Goal: Task Accomplishment & Management: Complete application form

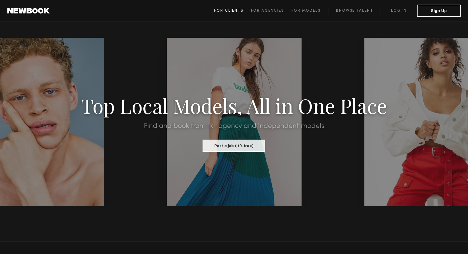
click at [242, 12] on span "For Clients" at bounding box center [228, 11] width 29 height 4
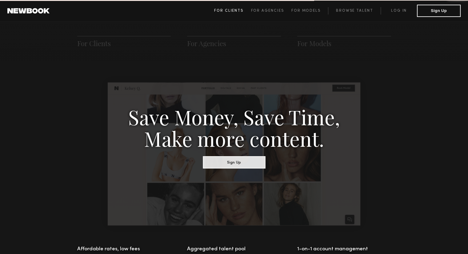
scroll to position [307, 0]
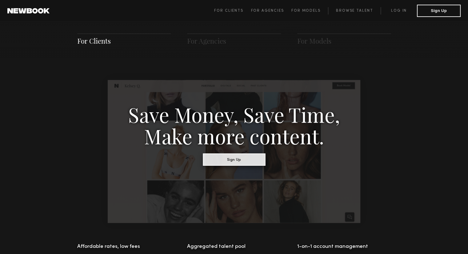
click at [225, 164] on button "Sign Up" at bounding box center [234, 159] width 63 height 12
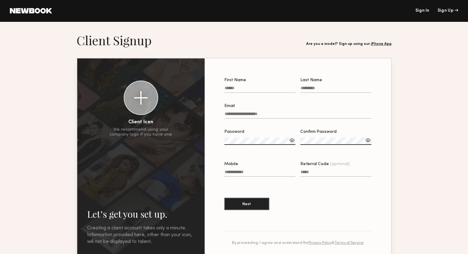
click at [256, 93] on input "First Name" at bounding box center [260, 89] width 71 height 7
type input "****"
type input "*"
type input "*****"
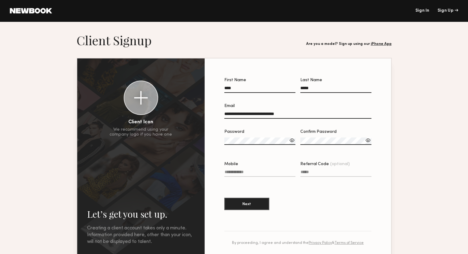
type input "**********"
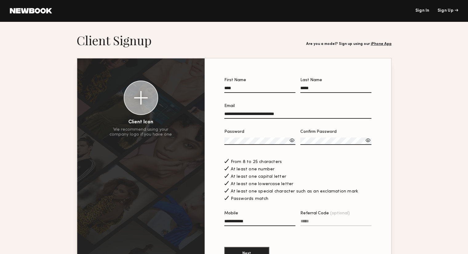
type input "**********"
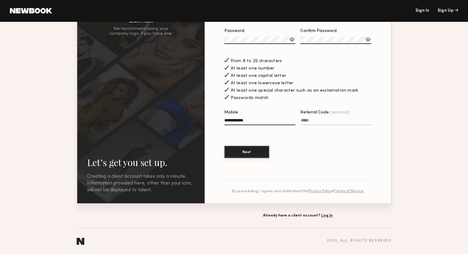
click at [240, 155] on button "Next" at bounding box center [247, 152] width 45 height 12
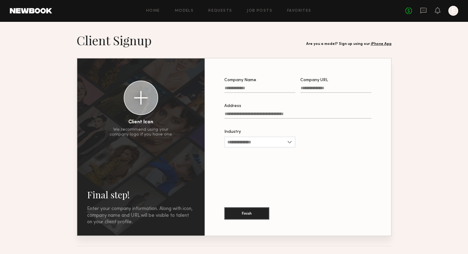
click at [253, 87] on input "Company Name" at bounding box center [260, 89] width 71 height 7
click at [253, 87] on input "*" at bounding box center [260, 89] width 71 height 7
type input "**********"
click at [251, 114] on input "Address" at bounding box center [298, 115] width 147 height 7
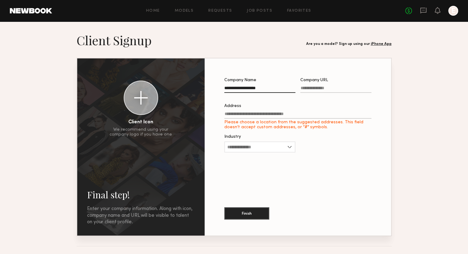
click at [305, 91] on input "Company URL" at bounding box center [336, 89] width 71 height 7
paste input "**********"
type input "**********"
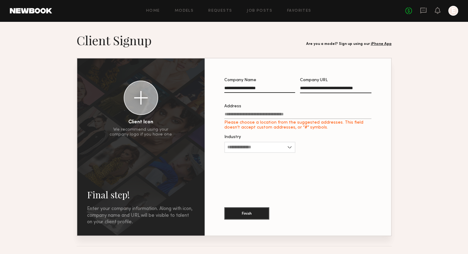
click at [301, 106] on div "Address" at bounding box center [298, 106] width 147 height 4
click at [301, 112] on input "Address Please choose a location from the suggested addresses. This field doesn…" at bounding box center [298, 115] width 147 height 7
click at [301, 111] on label "Address Please choose a location from the suggested addresses. This field doesn…" at bounding box center [298, 117] width 147 height 26
click at [301, 112] on input "Address Please choose a location from the suggested addresses. This field doesn…" at bounding box center [298, 115] width 147 height 7
paste input "**********"
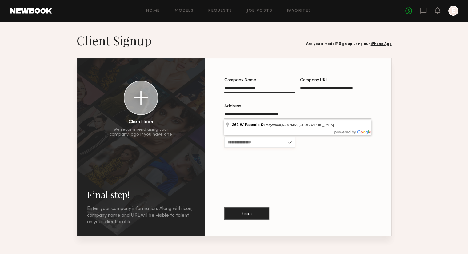
click at [249, 140] on div "Industry Advertising Apparel Cosmetics Entertainment Publishing CPG Other" at bounding box center [260, 142] width 71 height 24
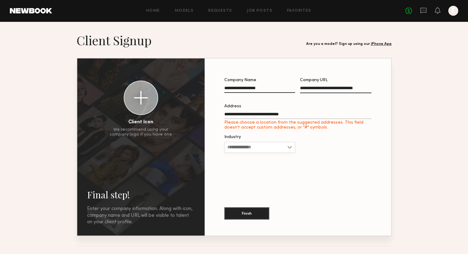
click at [250, 147] on input "Industry" at bounding box center [260, 147] width 71 height 11
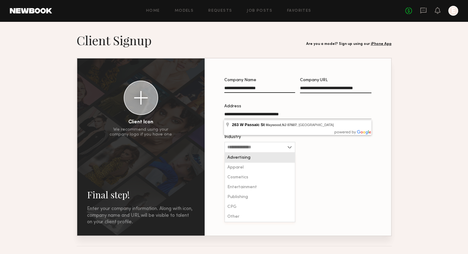
click at [293, 119] on input "**********" at bounding box center [298, 115] width 147 height 7
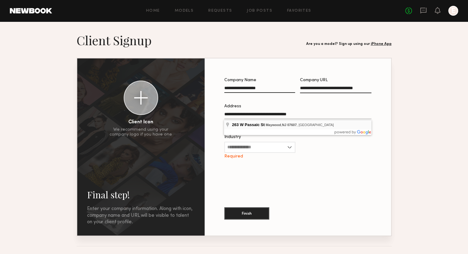
type input "**********"
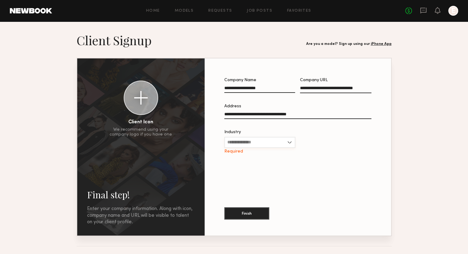
click at [282, 146] on input "Industry" at bounding box center [260, 142] width 71 height 11
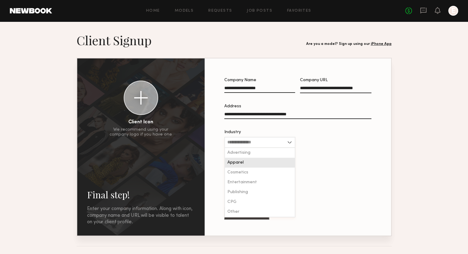
scroll to position [18, 0]
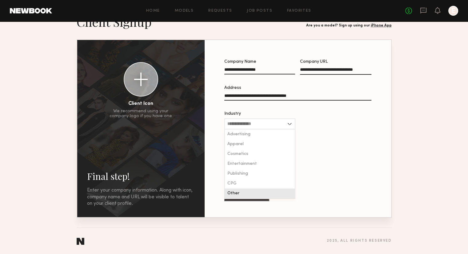
click at [249, 194] on div "Other" at bounding box center [260, 194] width 70 height 10
type input "*****"
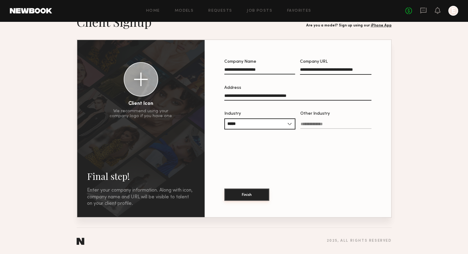
click at [249, 194] on button "Finish" at bounding box center [247, 195] width 45 height 12
type input "*"
click at [320, 125] on input "*" at bounding box center [336, 125] width 71 height 7
type input "*******"
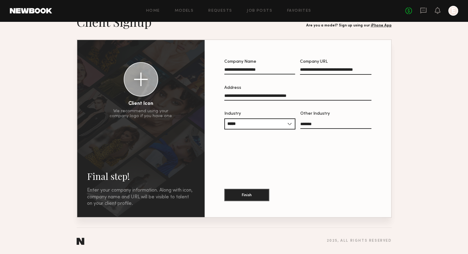
click at [236, 202] on div "Finish" at bounding box center [298, 190] width 147 height 33
click at [248, 192] on button "Finish" at bounding box center [247, 195] width 45 height 12
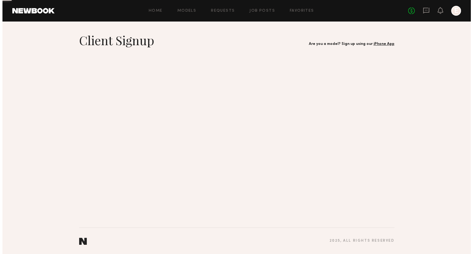
scroll to position [0, 0]
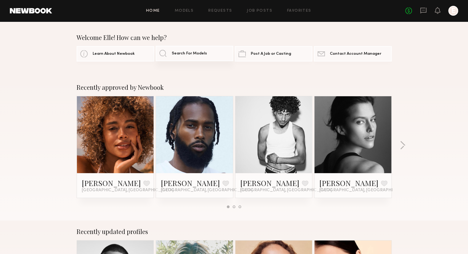
click at [175, 52] on span "Search For Models" at bounding box center [189, 54] width 35 height 4
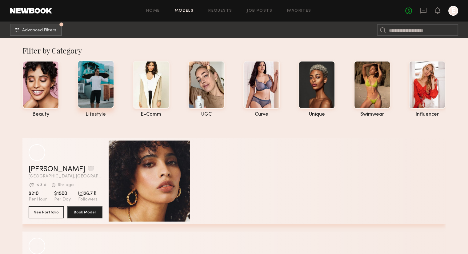
click at [99, 86] on div at bounding box center [96, 84] width 37 height 48
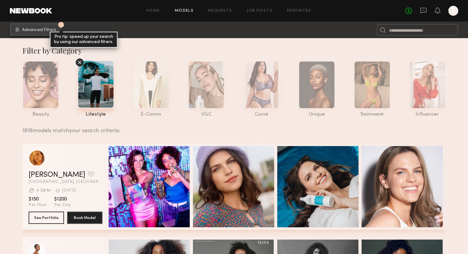
click at [46, 34] on button "1 Advanced Filters Pro tip: speed up your search by using our advanced filters." at bounding box center [36, 29] width 52 height 12
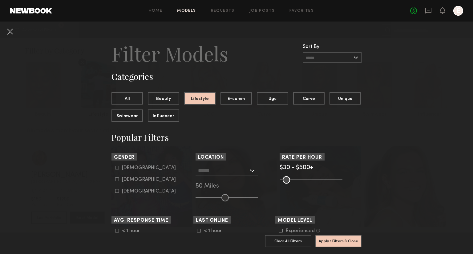
scroll to position [3, 0]
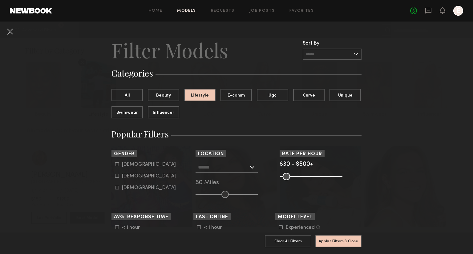
click at [222, 168] on input "text" at bounding box center [223, 167] width 51 height 10
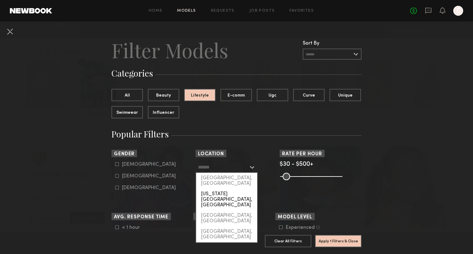
click at [226, 189] on div "New York City, NY" at bounding box center [226, 200] width 61 height 22
type input "**********"
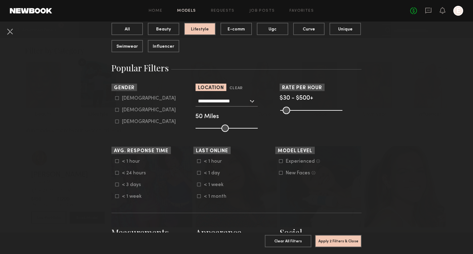
scroll to position [85, 0]
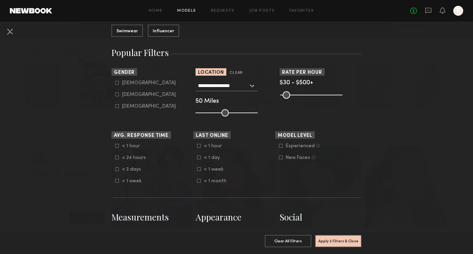
click at [331, 96] on common-range-minmax at bounding box center [311, 94] width 62 height 7
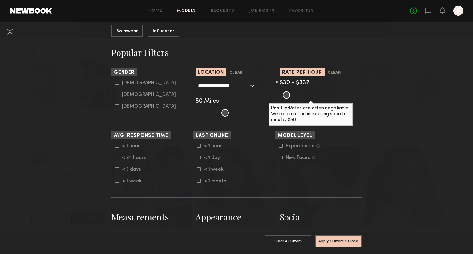
drag, startPoint x: 339, startPoint y: 96, endPoint x: 317, endPoint y: 96, distance: 21.9
type input "***"
click at [317, 96] on input "range" at bounding box center [311, 94] width 62 height 7
click at [279, 146] on icon at bounding box center [281, 146] width 4 height 4
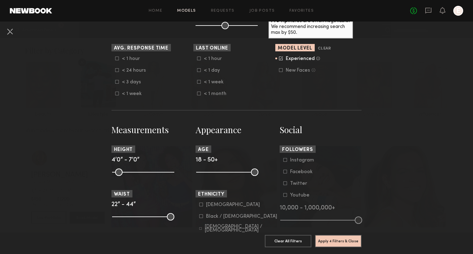
scroll to position [191, 0]
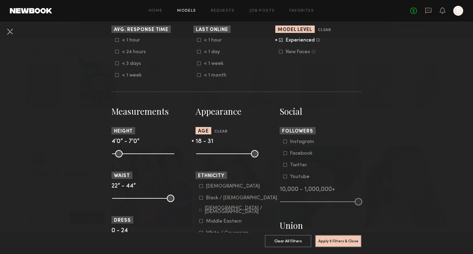
drag, startPoint x: 250, startPoint y: 158, endPoint x: 220, endPoint y: 153, distance: 31.1
click at [220, 153] on input "range" at bounding box center [227, 153] width 62 height 7
drag, startPoint x: 220, startPoint y: 157, endPoint x: 224, endPoint y: 158, distance: 4.1
type input "**"
click at [224, 158] on input "range" at bounding box center [227, 153] width 62 height 7
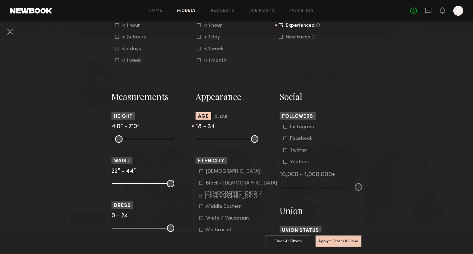
scroll to position [173, 0]
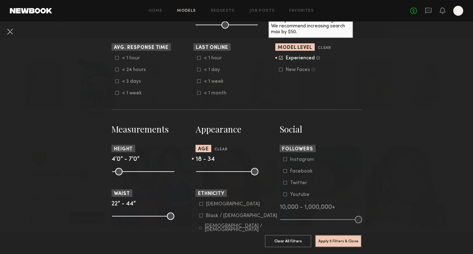
click at [225, 172] on input "range" at bounding box center [227, 171] width 62 height 7
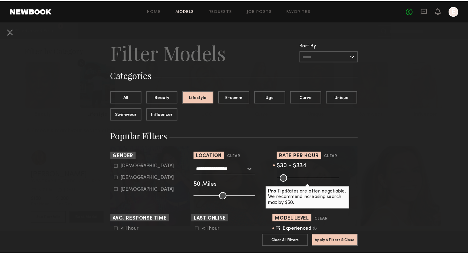
scroll to position [0, 0]
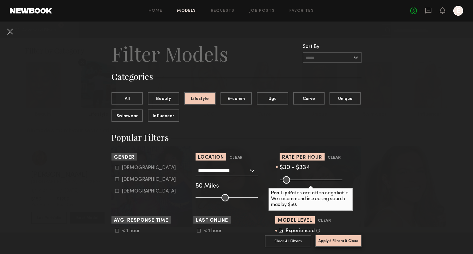
click at [334, 237] on button "Apply 5 Filters & Close" at bounding box center [338, 241] width 47 height 12
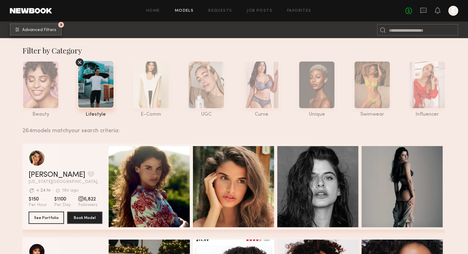
scroll to position [84, 0]
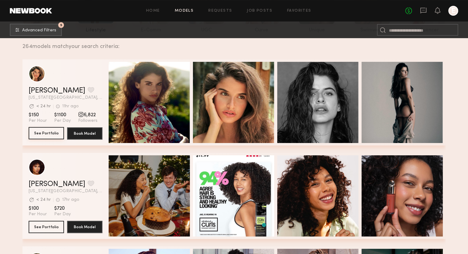
click at [43, 134] on button "See Portfolio" at bounding box center [46, 133] width 35 height 12
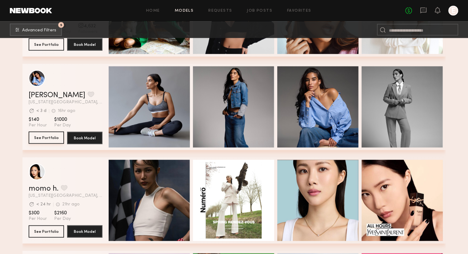
scroll to position [1412, 0]
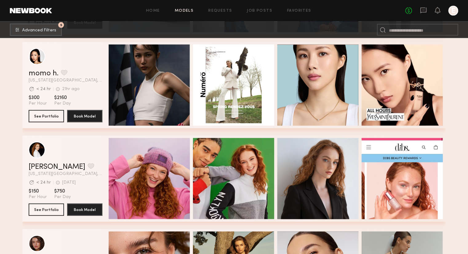
click at [65, 65] on div "grid" at bounding box center [66, 56] width 74 height 17
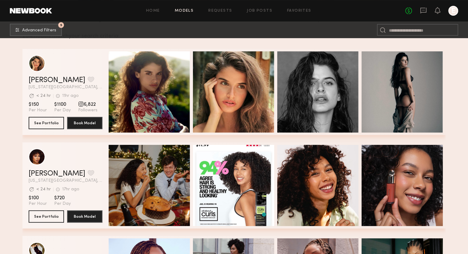
scroll to position [177, 0]
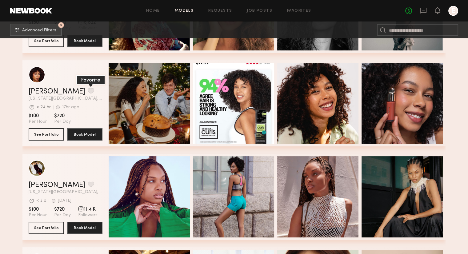
click at [88, 94] on button "grid" at bounding box center [91, 91] width 6 height 6
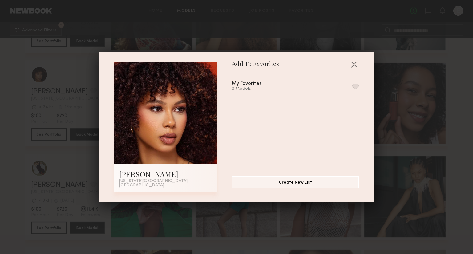
click at [302, 91] on div "My Favorites 0 Models" at bounding box center [295, 86] width 127 height 10
click at [275, 90] on div "My Favorites 0 Models" at bounding box center [295, 86] width 127 height 10
click at [285, 183] on button "Create New List" at bounding box center [295, 182] width 127 height 12
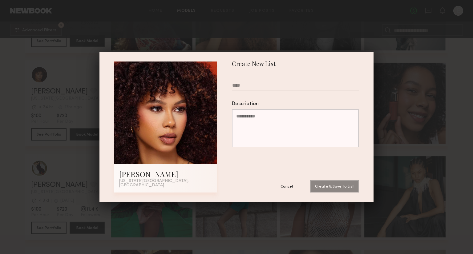
click at [299, 90] on input "text" at bounding box center [295, 87] width 127 height 8
type input "**********"
click at [310, 180] on button "Create & Save to List" at bounding box center [334, 186] width 49 height 12
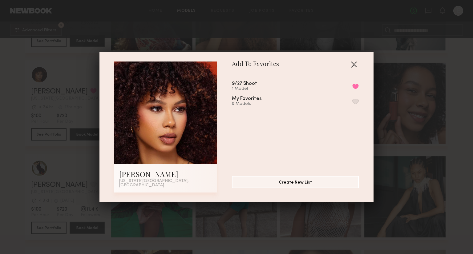
click at [352, 67] on button "button" at bounding box center [354, 64] width 10 height 10
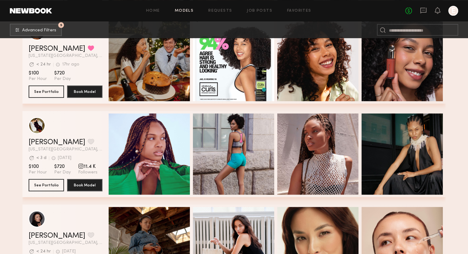
scroll to position [220, 0]
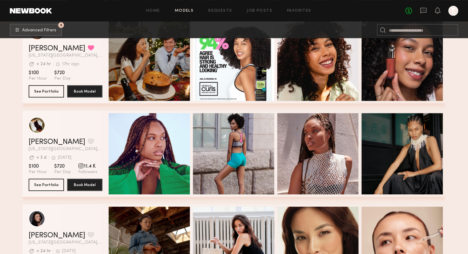
drag, startPoint x: 76, startPoint y: 147, endPoint x: 105, endPoint y: 142, distance: 30.0
click at [105, 142] on div "Charleen F. Favorite New York City, NY Avg. request response time < 3 d 5d ago …" at bounding box center [233, 154] width 423 height 86
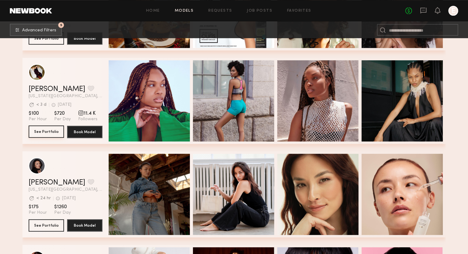
click at [47, 137] on button "See Portfolio" at bounding box center [46, 132] width 35 height 12
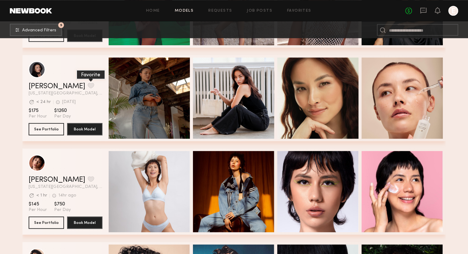
click at [88, 87] on button "grid" at bounding box center [91, 86] width 6 height 6
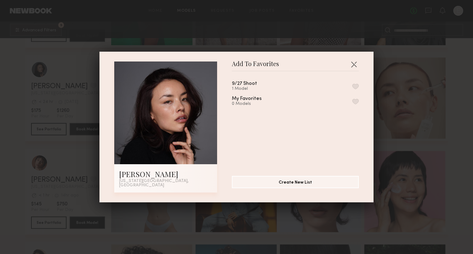
click at [272, 86] on div "9/27 Shoot 1 Model" at bounding box center [295, 86] width 127 height 10
click at [352, 86] on button "button" at bounding box center [355, 87] width 6 height 6
click at [352, 67] on button "button" at bounding box center [354, 64] width 10 height 10
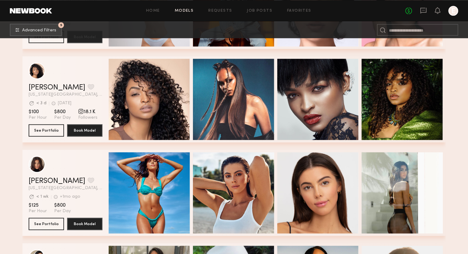
scroll to position [556, 0]
click at [43, 133] on button "See Portfolio" at bounding box center [46, 130] width 35 height 12
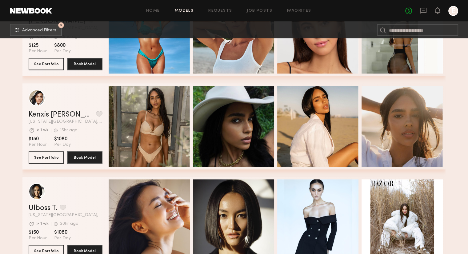
scroll to position [820, 0]
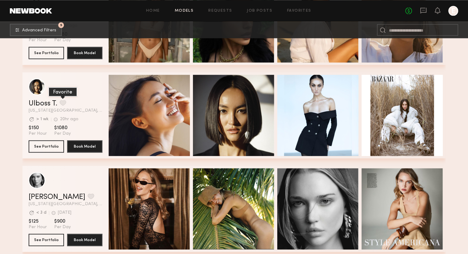
click at [63, 106] on button "grid" at bounding box center [63, 103] width 6 height 6
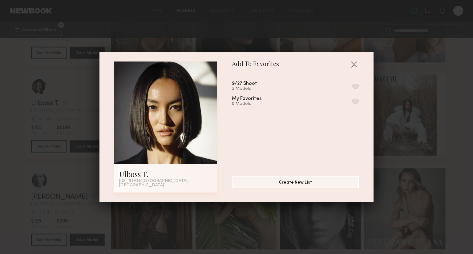
click at [246, 87] on div "9/27 Shoot" at bounding box center [244, 83] width 25 height 5
click at [352, 89] on button "button" at bounding box center [355, 87] width 6 height 6
click at [285, 176] on section "9/27 Shoot 3 Models Remove from favorite list My Favorites 0 Models Create New …" at bounding box center [295, 131] width 127 height 121
click at [351, 69] on button "button" at bounding box center [354, 64] width 10 height 10
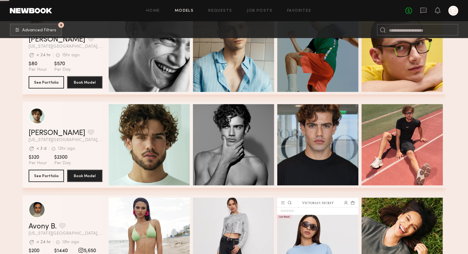
scroll to position [1929, 0]
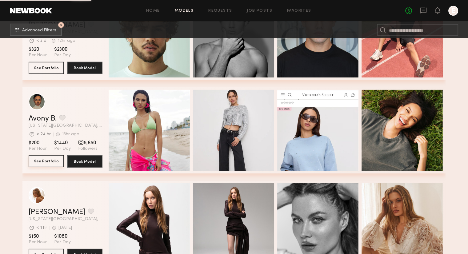
click at [37, 166] on button "See Portfolio" at bounding box center [46, 161] width 35 height 12
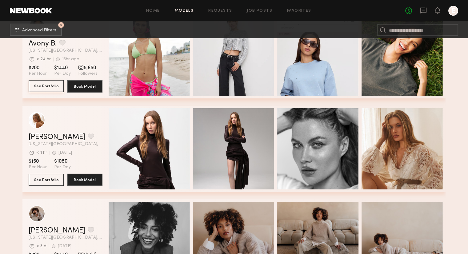
scroll to position [1856, 0]
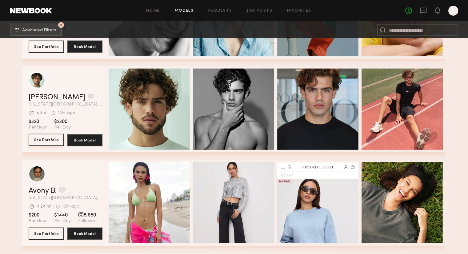
click at [55, 139] on button "See Portfolio" at bounding box center [46, 140] width 35 height 12
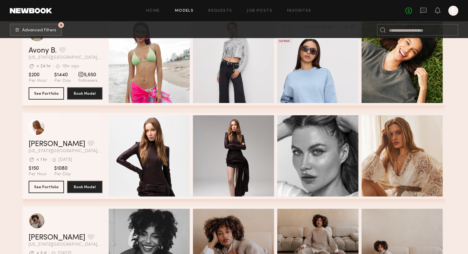
scroll to position [2123, 0]
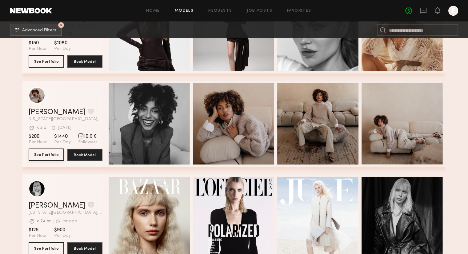
click at [46, 159] on button "See Portfolio" at bounding box center [46, 155] width 35 height 12
click at [88, 114] on button "grid" at bounding box center [91, 112] width 6 height 6
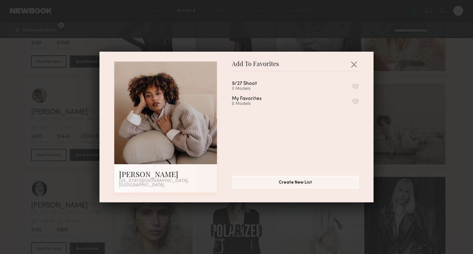
click at [352, 87] on button "button" at bounding box center [355, 87] width 6 height 6
click at [354, 66] on button "button" at bounding box center [354, 64] width 10 height 10
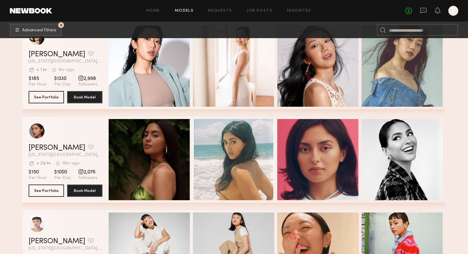
scroll to position [2368, 0]
click at [39, 95] on button "See Portfolio" at bounding box center [46, 97] width 35 height 12
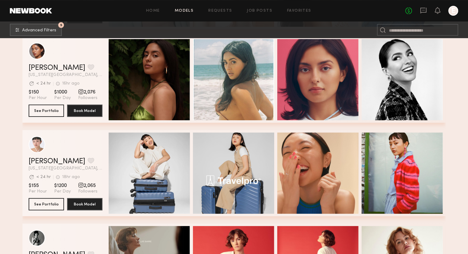
scroll to position [2397, 0]
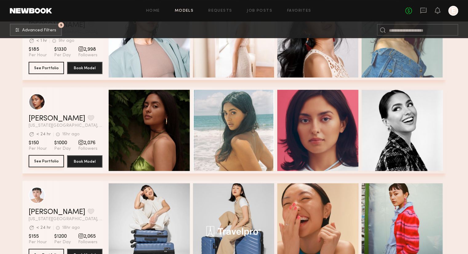
click at [46, 167] on button "See Portfolio" at bounding box center [46, 161] width 35 height 12
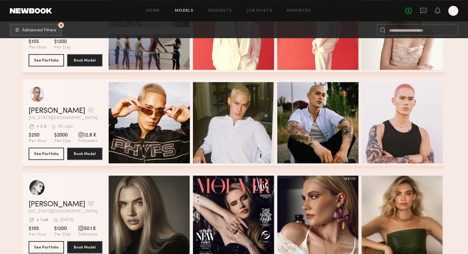
scroll to position [2686, 0]
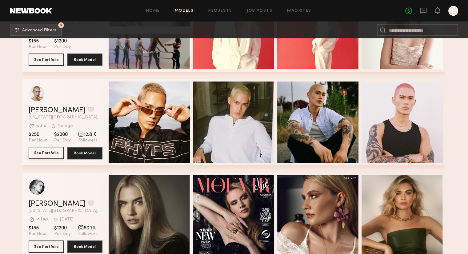
click at [50, 155] on button "See Portfolio" at bounding box center [46, 153] width 35 height 12
click at [88, 112] on button "grid" at bounding box center [91, 110] width 6 height 6
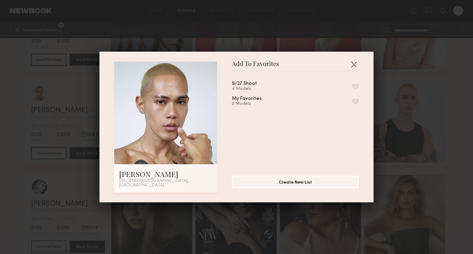
click at [352, 87] on button "button" at bounding box center [355, 87] width 6 height 6
click at [352, 69] on button "button" at bounding box center [354, 64] width 10 height 10
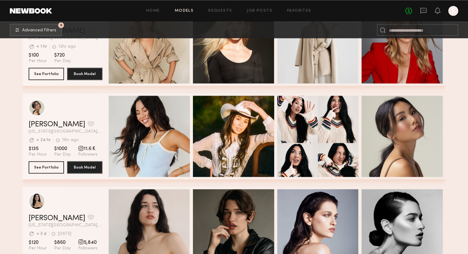
scroll to position [3327, 0]
click at [46, 168] on button "See Portfolio" at bounding box center [46, 167] width 35 height 12
click at [88, 126] on button "grid" at bounding box center [91, 124] width 6 height 6
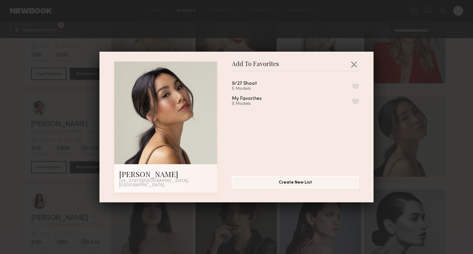
click at [347, 91] on div "9/27 Shoot 5 Models" at bounding box center [295, 86] width 127 height 10
click at [352, 89] on button "button" at bounding box center [355, 87] width 6 height 6
click at [350, 66] on button "button" at bounding box center [354, 64] width 10 height 10
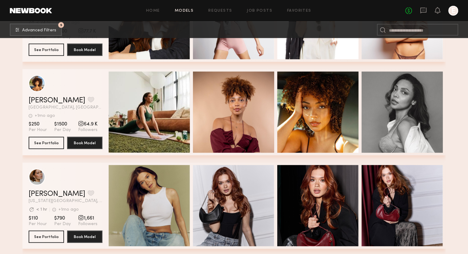
scroll to position [4027, 0]
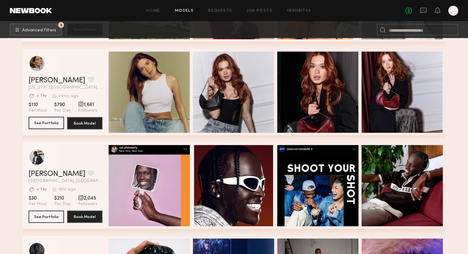
click at [47, 125] on button "See Portfolio" at bounding box center [46, 123] width 35 height 12
click at [88, 82] on button "grid" at bounding box center [91, 80] width 6 height 6
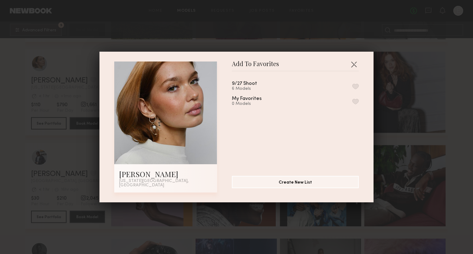
click at [352, 89] on button "button" at bounding box center [355, 87] width 6 height 6
click at [353, 69] on button "button" at bounding box center [354, 64] width 10 height 10
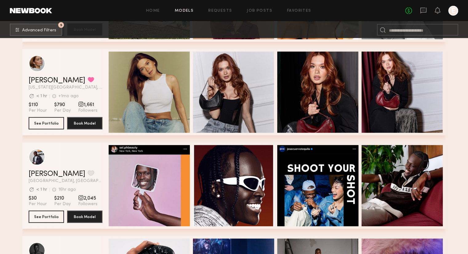
scroll to position [4076, 0]
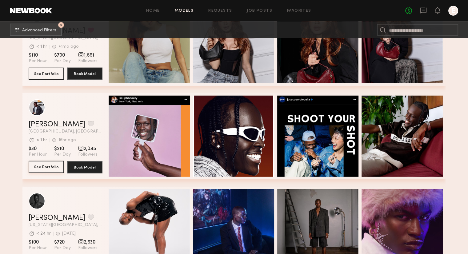
click at [32, 171] on button "See Portfolio" at bounding box center [46, 167] width 35 height 12
click at [88, 123] on button "grid" at bounding box center [91, 124] width 6 height 6
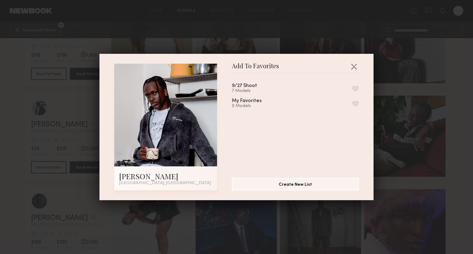
click at [352, 87] on button "button" at bounding box center [355, 89] width 6 height 6
click at [353, 69] on button "button" at bounding box center [354, 67] width 10 height 10
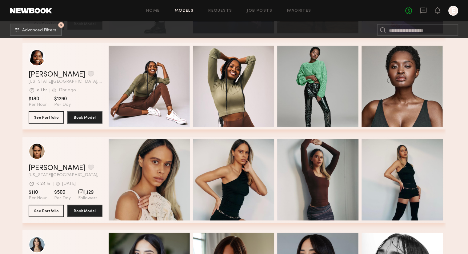
scroll to position [4308, 0]
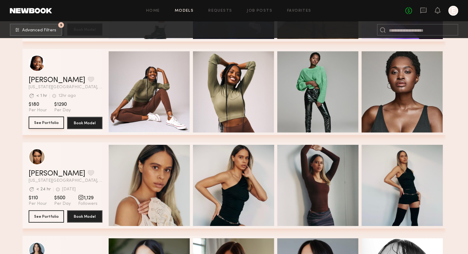
click at [44, 125] on button "See Portfolio" at bounding box center [46, 123] width 35 height 12
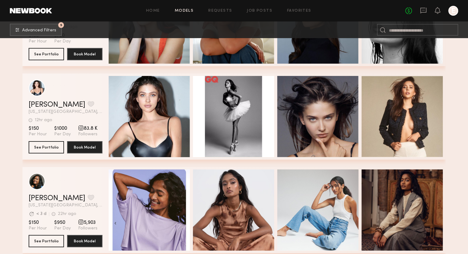
scroll to position [4564, 0]
drag, startPoint x: 170, startPoint y: 206, endPoint x: 20, endPoint y: 165, distance: 155.5
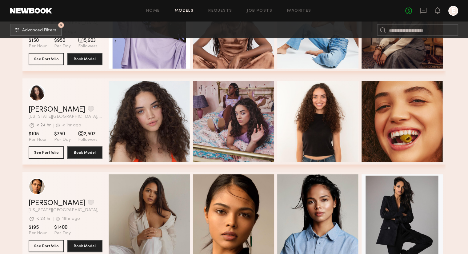
scroll to position [4746, 0]
click at [51, 157] on button "See Portfolio" at bounding box center [46, 152] width 35 height 12
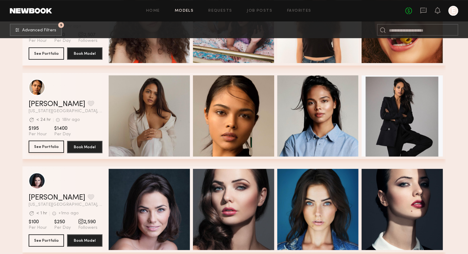
click at [32, 152] on button "See Portfolio" at bounding box center [46, 147] width 35 height 12
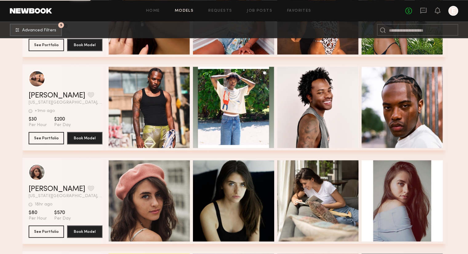
scroll to position [5322, 0]
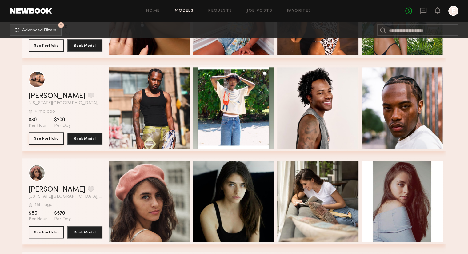
click at [44, 140] on button "See Portfolio" at bounding box center [46, 138] width 35 height 12
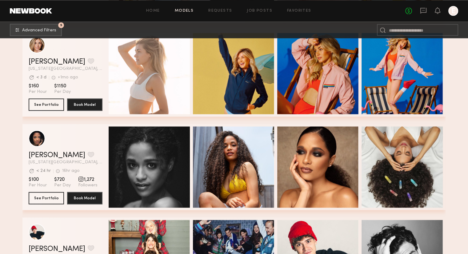
scroll to position [5712, 0]
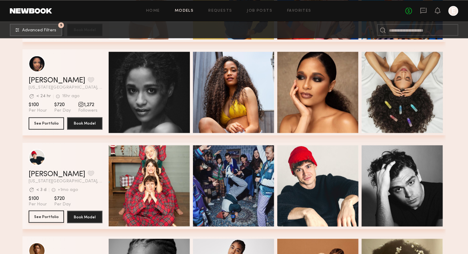
click at [51, 215] on button "See Portfolio" at bounding box center [46, 217] width 35 height 12
click at [34, 128] on button "See Portfolio" at bounding box center [46, 123] width 35 height 12
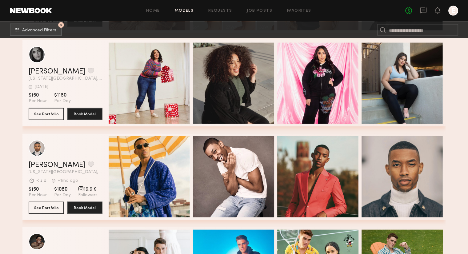
scroll to position [6131, 0]
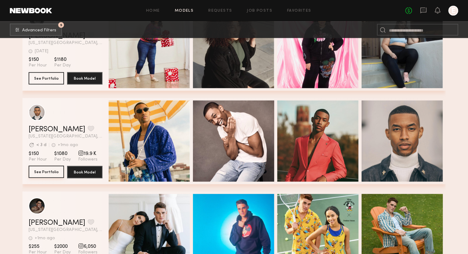
click at [41, 174] on button "See Portfolio" at bounding box center [46, 172] width 35 height 12
click at [88, 132] on button "grid" at bounding box center [91, 129] width 6 height 6
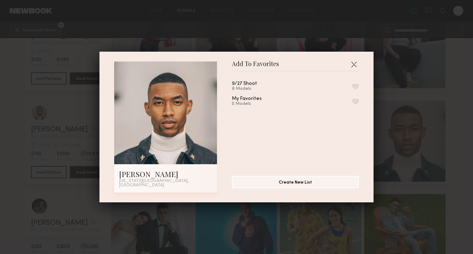
click at [352, 89] on button "button" at bounding box center [355, 87] width 6 height 6
click at [352, 71] on header "Add To Favorites" at bounding box center [295, 67] width 127 height 10
click at [352, 69] on button "button" at bounding box center [354, 64] width 10 height 10
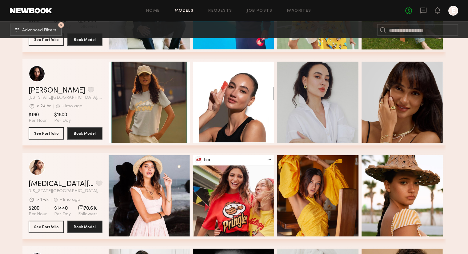
scroll to position [6366, 0]
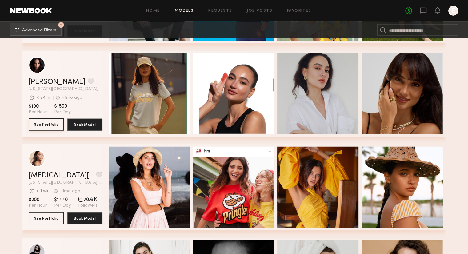
click at [49, 127] on button "See Portfolio" at bounding box center [46, 125] width 35 height 12
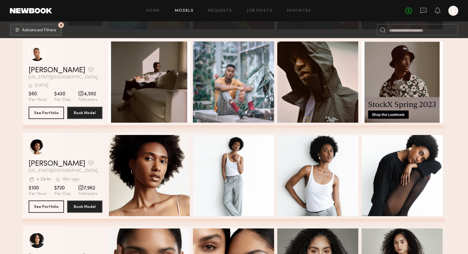
scroll to position [6752, 0]
click at [43, 111] on button "See Portfolio" at bounding box center [46, 113] width 35 height 12
click at [88, 69] on button "grid" at bounding box center [91, 70] width 6 height 6
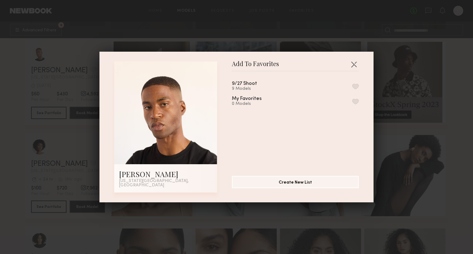
click at [352, 88] on button "button" at bounding box center [355, 87] width 6 height 6
click at [352, 63] on button "button" at bounding box center [354, 64] width 10 height 10
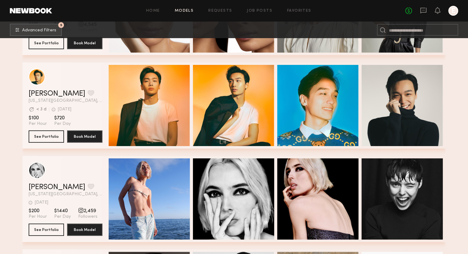
scroll to position [7009, 0]
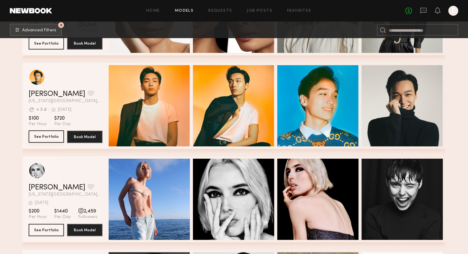
click at [44, 139] on button "See Portfolio" at bounding box center [46, 137] width 35 height 12
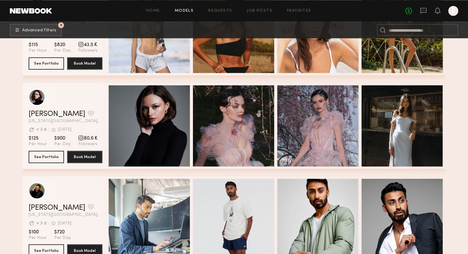
scroll to position [8118, 0]
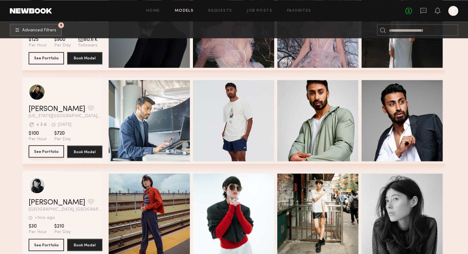
click at [49, 150] on button "See Portfolio" at bounding box center [46, 151] width 35 height 12
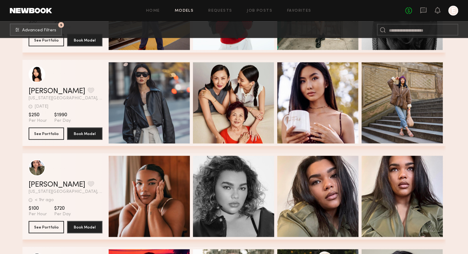
scroll to position [8323, 0]
click at [40, 134] on button "See Portfolio" at bounding box center [46, 134] width 35 height 12
click at [88, 93] on button "grid" at bounding box center [91, 91] width 6 height 6
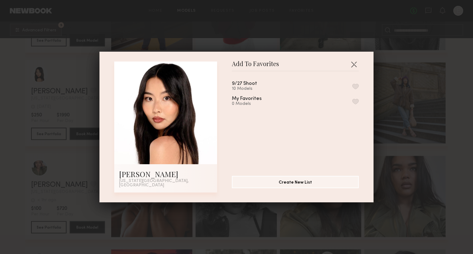
click at [352, 89] on button "button" at bounding box center [355, 87] width 6 height 6
click at [351, 66] on button "button" at bounding box center [354, 64] width 10 height 10
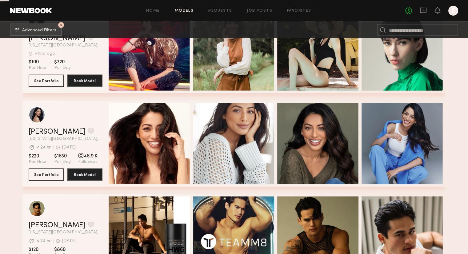
scroll to position [8613, 0]
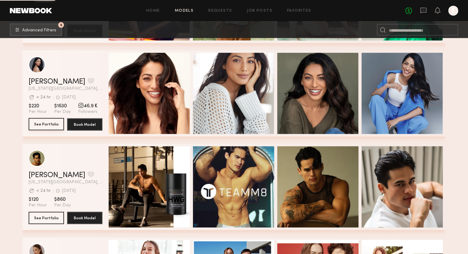
click at [40, 130] on button "See Portfolio" at bounding box center [46, 124] width 35 height 12
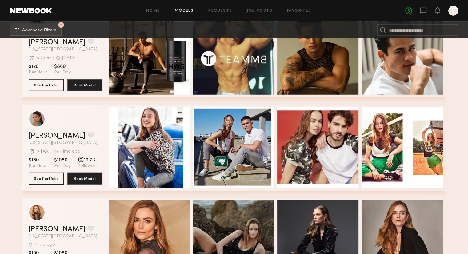
scroll to position [8679, 0]
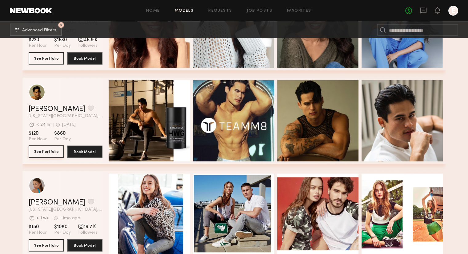
click at [39, 154] on button "See Portfolio" at bounding box center [46, 152] width 35 height 12
click at [88, 111] on button "grid" at bounding box center [91, 109] width 6 height 6
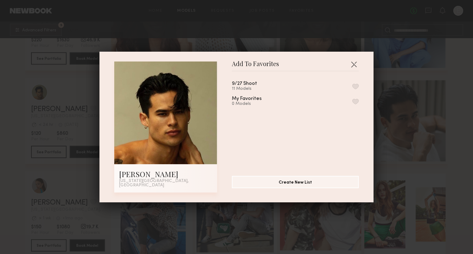
click at [352, 88] on button "button" at bounding box center [355, 87] width 6 height 6
click at [351, 66] on button "button" at bounding box center [354, 64] width 10 height 10
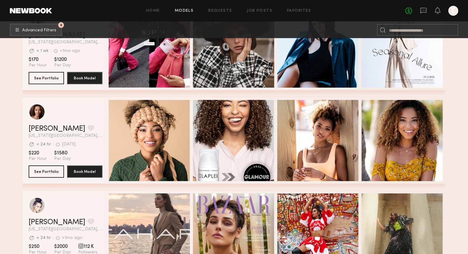
scroll to position [9173, 0]
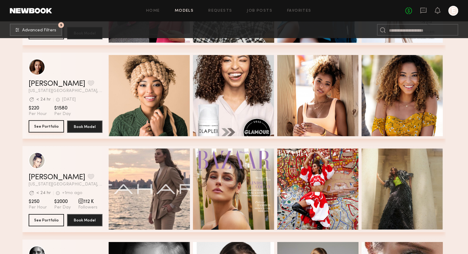
click at [50, 128] on button "See Portfolio" at bounding box center [46, 126] width 35 height 12
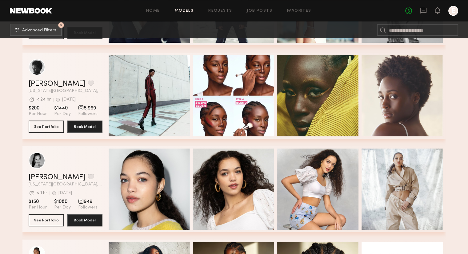
scroll to position [9640, 0]
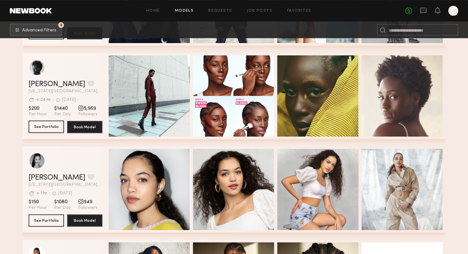
click at [39, 128] on button "See Portfolio" at bounding box center [46, 127] width 35 height 12
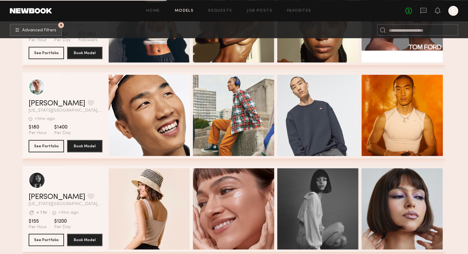
scroll to position [9931, 0]
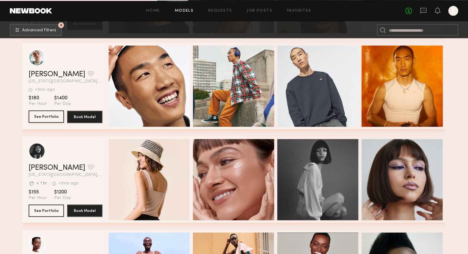
click at [43, 117] on button "See Portfolio" at bounding box center [46, 117] width 35 height 12
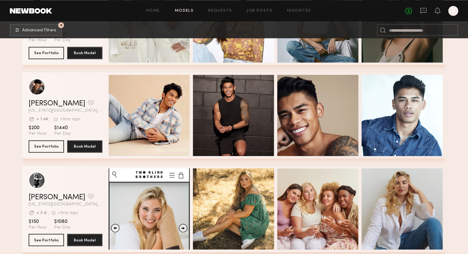
scroll to position [10370, 0]
click at [42, 145] on button "See Portfolio" at bounding box center [46, 146] width 35 height 12
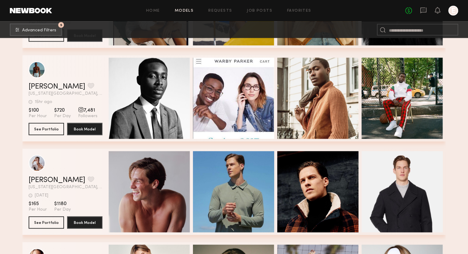
scroll to position [10668, 0]
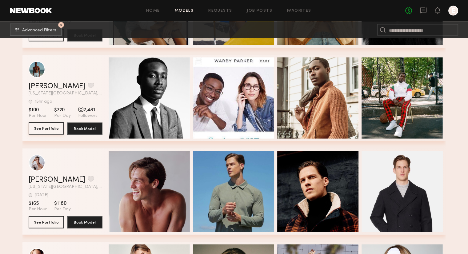
click at [54, 129] on button "See Portfolio" at bounding box center [46, 129] width 35 height 12
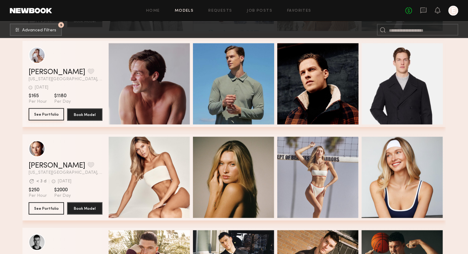
click at [39, 117] on button "See Portfolio" at bounding box center [46, 114] width 35 height 12
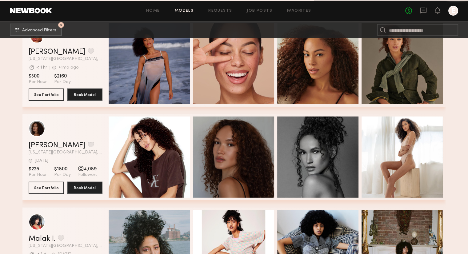
scroll to position [11086, 0]
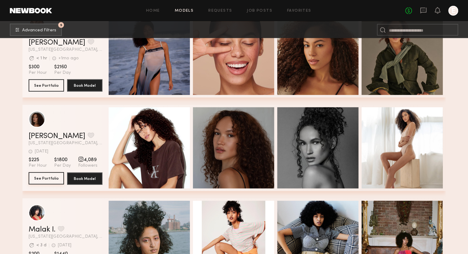
click at [51, 183] on button "See Portfolio" at bounding box center [46, 178] width 35 height 12
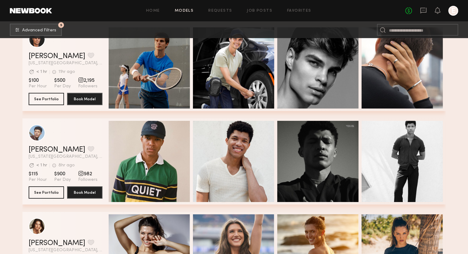
scroll to position [11413, 0]
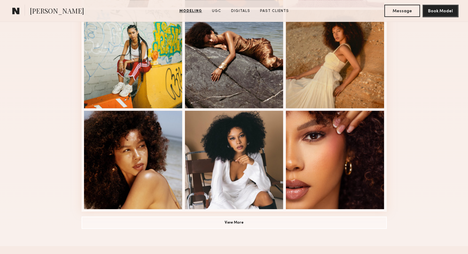
scroll to position [511, 0]
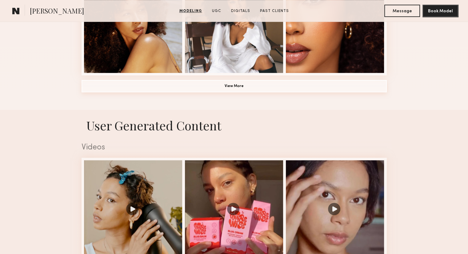
click at [247, 87] on button "View More" at bounding box center [235, 86] width 306 height 12
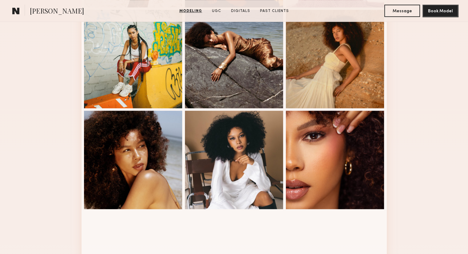
scroll to position [557, 0]
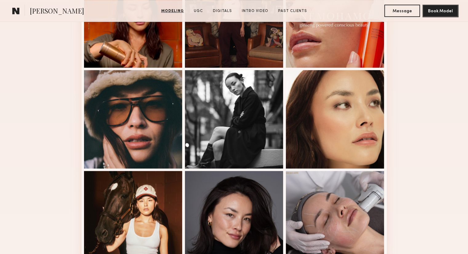
scroll to position [423, 0]
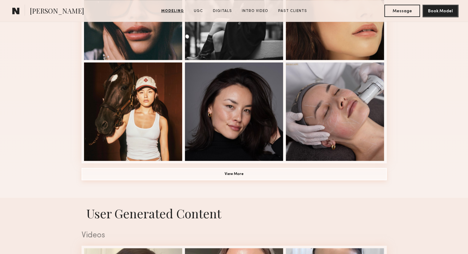
click at [253, 180] on button "View More" at bounding box center [235, 174] width 306 height 12
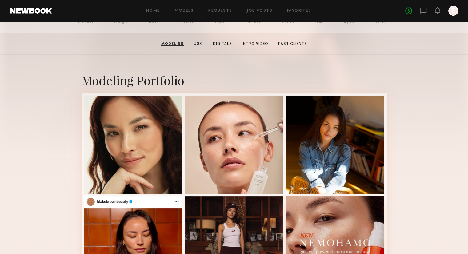
scroll to position [83, 0]
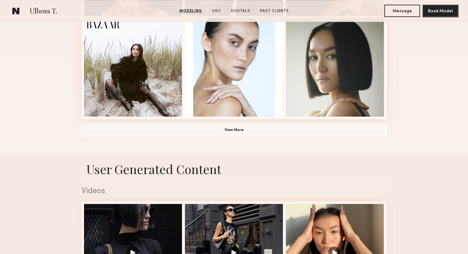
scroll to position [467, 0]
click at [275, 133] on button "View More" at bounding box center [235, 130] width 306 height 12
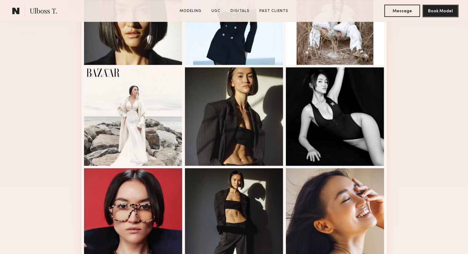
scroll to position [216, 0]
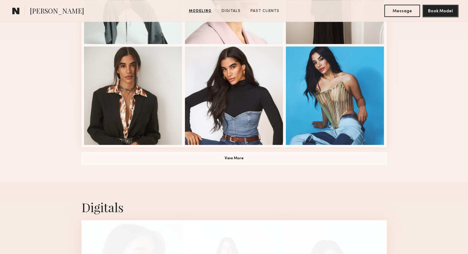
scroll to position [439, 0]
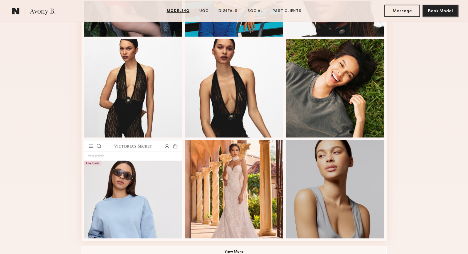
scroll to position [400, 0]
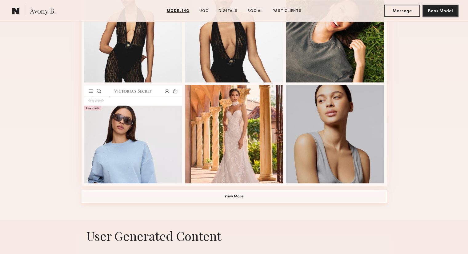
click at [259, 195] on button "View More" at bounding box center [235, 197] width 306 height 12
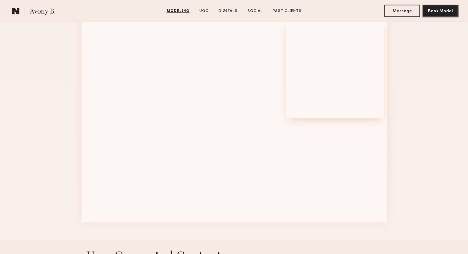
scroll to position [682, 0]
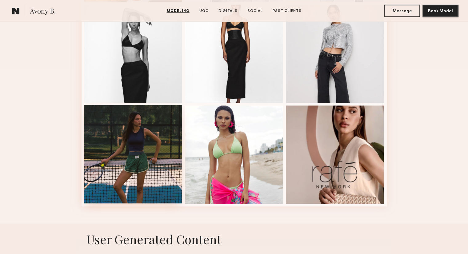
click at [154, 132] on div at bounding box center [133, 154] width 99 height 99
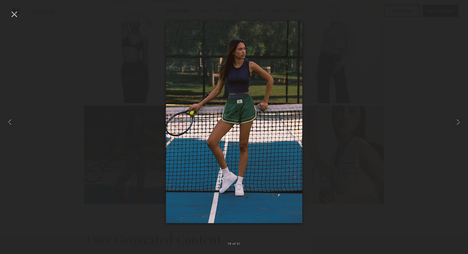
click at [85, 56] on div at bounding box center [234, 122] width 468 height 225
click at [14, 14] on div at bounding box center [14, 14] width 10 height 10
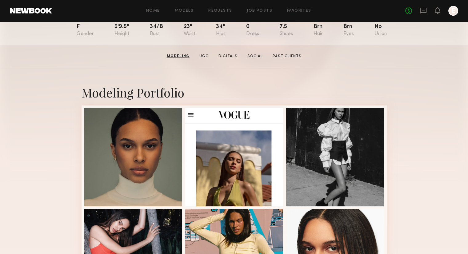
scroll to position [0, 0]
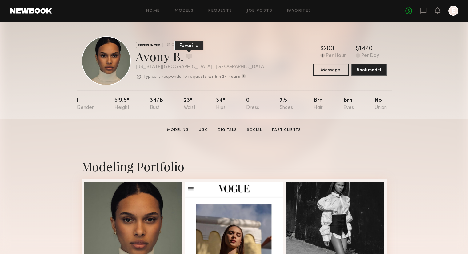
click at [191, 55] on button at bounding box center [189, 57] width 6 height 6
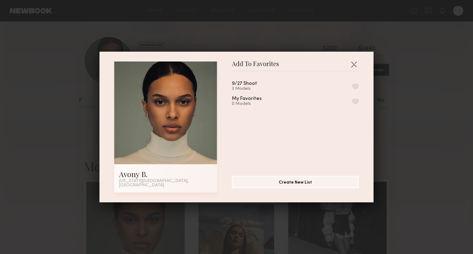
click at [352, 89] on button "button" at bounding box center [355, 87] width 6 height 6
click at [353, 67] on button "button" at bounding box center [354, 64] width 10 height 10
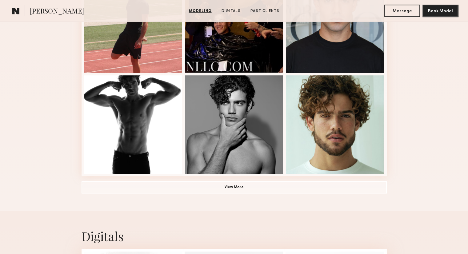
scroll to position [409, 0]
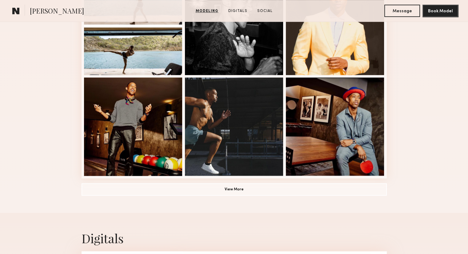
scroll to position [405, 0]
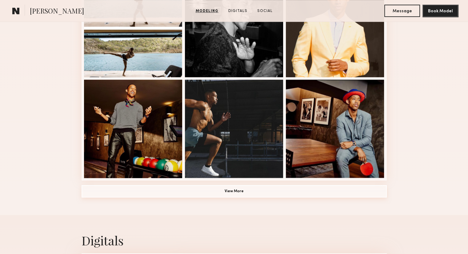
click at [221, 196] on button "View More" at bounding box center [235, 191] width 306 height 12
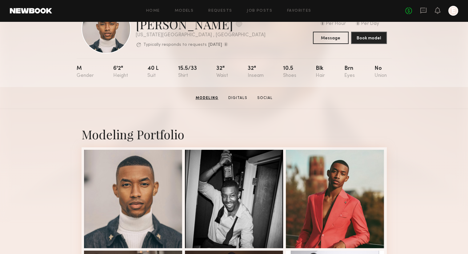
scroll to position [1, 0]
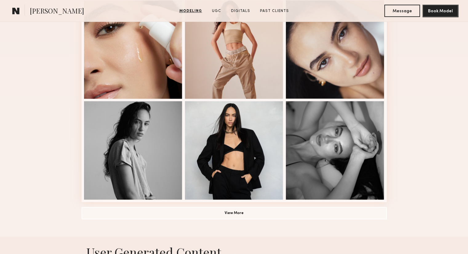
scroll to position [396, 0]
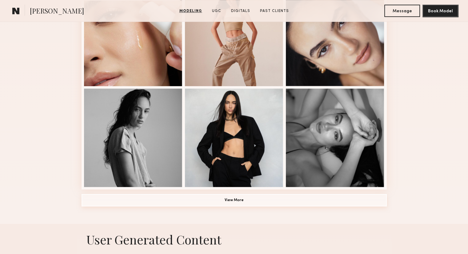
click at [182, 203] on button "View More" at bounding box center [235, 200] width 306 height 12
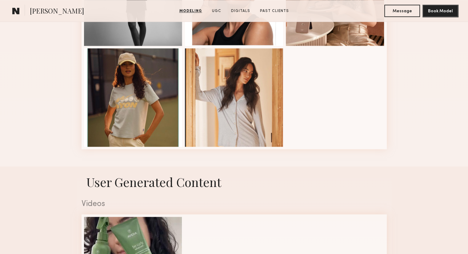
scroll to position [840, 0]
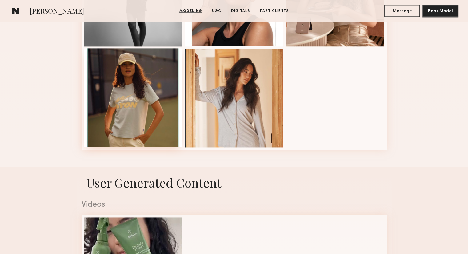
click at [114, 114] on div at bounding box center [133, 97] width 99 height 99
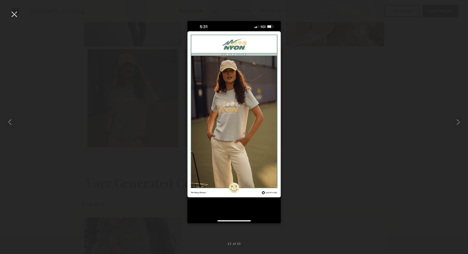
click at [366, 123] on div at bounding box center [234, 122] width 468 height 225
click at [98, 118] on div at bounding box center [234, 122] width 468 height 225
click at [17, 18] on div at bounding box center [14, 14] width 10 height 10
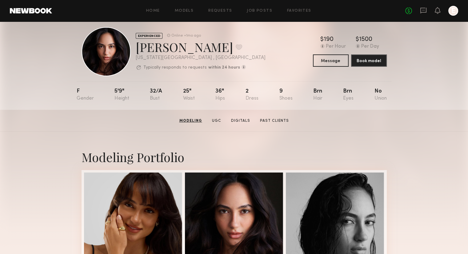
scroll to position [9, 0]
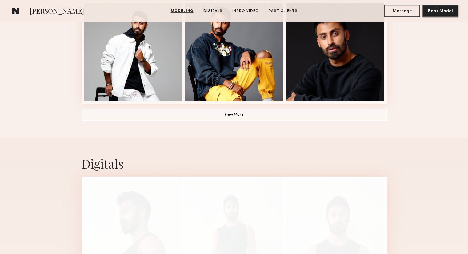
scroll to position [483, 0]
click at [262, 119] on button "View More" at bounding box center [235, 114] width 306 height 12
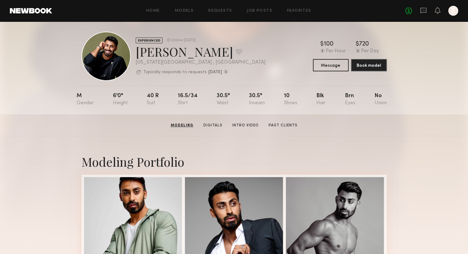
scroll to position [2, 0]
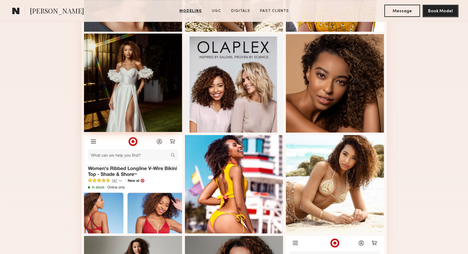
scroll to position [404, 0]
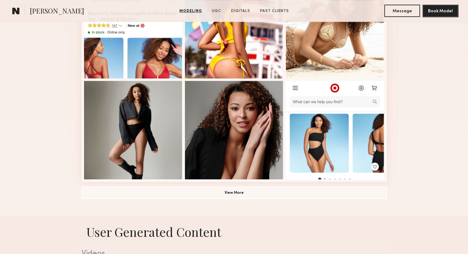
click at [176, 196] on button "View More" at bounding box center [235, 193] width 306 height 12
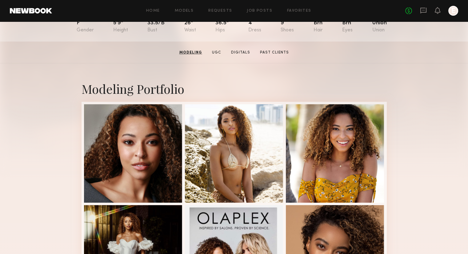
scroll to position [78, 0]
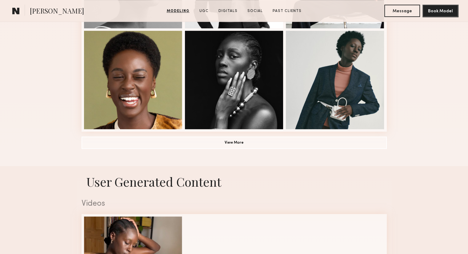
scroll to position [455, 0]
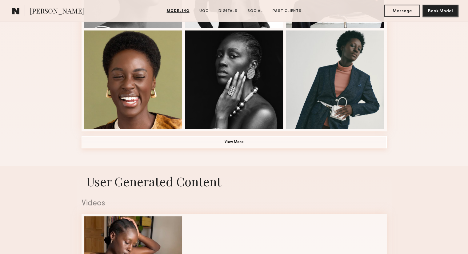
click at [205, 148] on button "View More" at bounding box center [235, 142] width 306 height 12
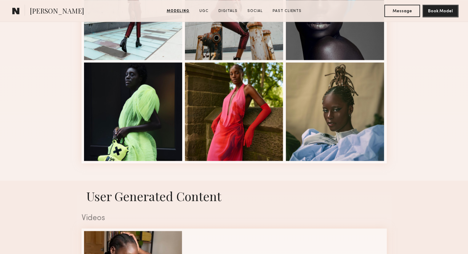
scroll to position [826, 0]
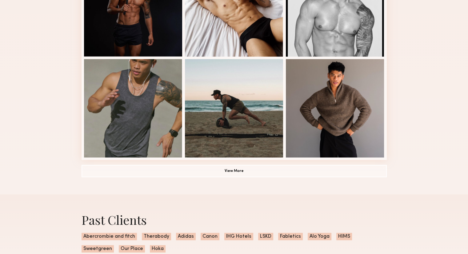
scroll to position [404, 0]
click at [179, 176] on button "View More" at bounding box center [235, 171] width 306 height 12
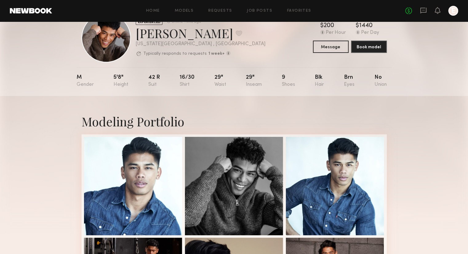
scroll to position [22, 0]
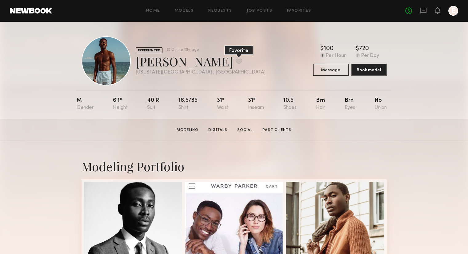
click at [236, 61] on button at bounding box center [239, 62] width 6 height 6
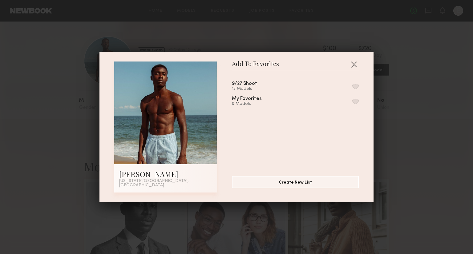
click at [352, 89] on button "button" at bounding box center [355, 87] width 6 height 6
click at [353, 65] on button "button" at bounding box center [354, 64] width 10 height 10
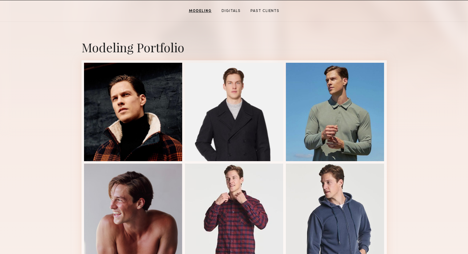
scroll to position [119, 0]
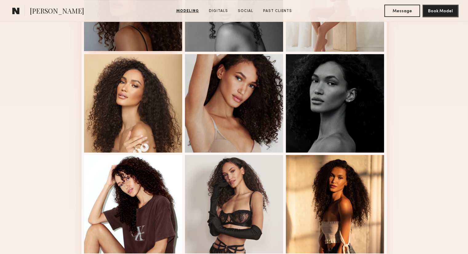
scroll to position [384, 0]
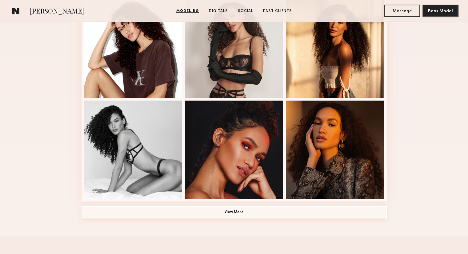
click at [212, 219] on button "View More" at bounding box center [235, 212] width 306 height 12
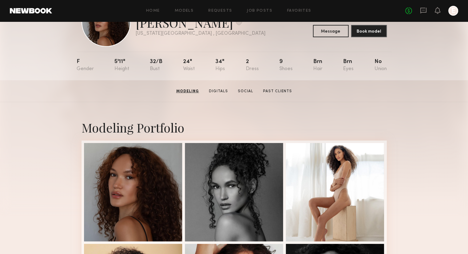
scroll to position [39, 0]
click at [218, 91] on link "Digitals" at bounding box center [218, 91] width 24 height 6
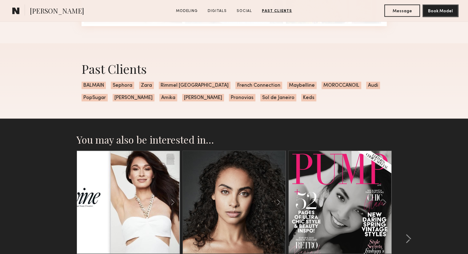
scroll to position [1606, 0]
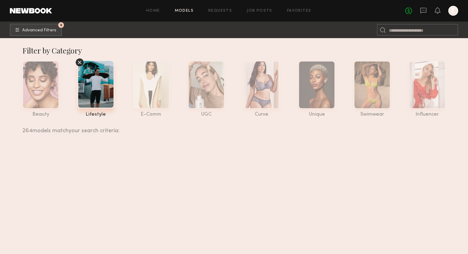
scroll to position [11413, 0]
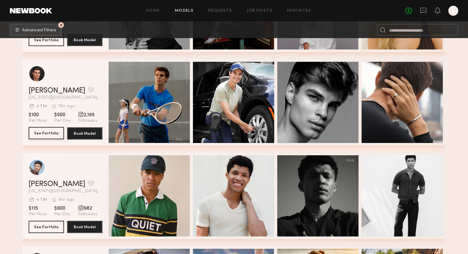
click at [51, 138] on button "See Portfolio" at bounding box center [46, 133] width 35 height 12
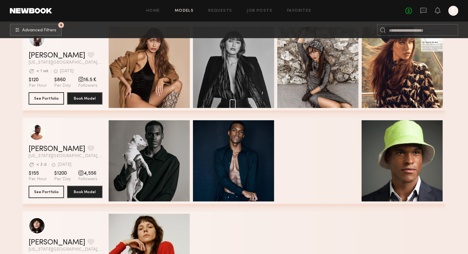
scroll to position [11744, 0]
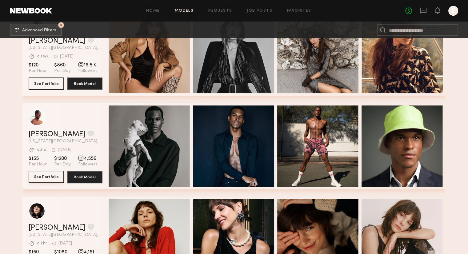
click at [41, 181] on button "See Portfolio" at bounding box center [46, 177] width 35 height 12
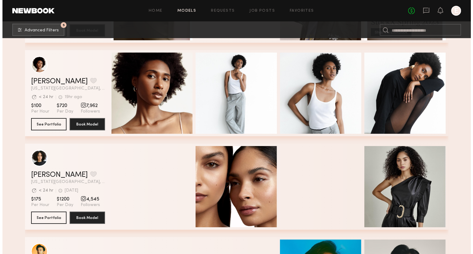
scroll to position [6776, 0]
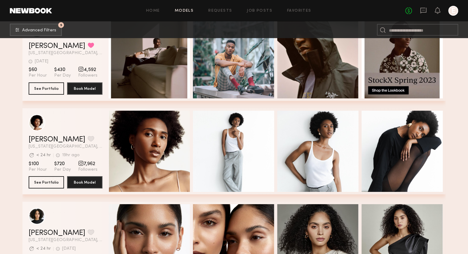
click at [28, 23] on nb-browse-subheader "5 Advanced Filters 5" at bounding box center [234, 30] width 468 height 17
click at [30, 25] on button "5 Advanced Filters" at bounding box center [36, 29] width 52 height 12
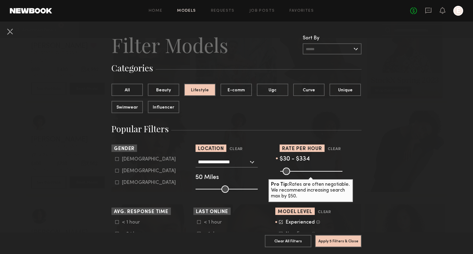
scroll to position [9, 0]
click at [330, 42] on div "Sort By Clear Rate LOW TO HIGH HIGH TO LOW Experience LOW TO HIGH HIGH TO LOW" at bounding box center [332, 45] width 59 height 19
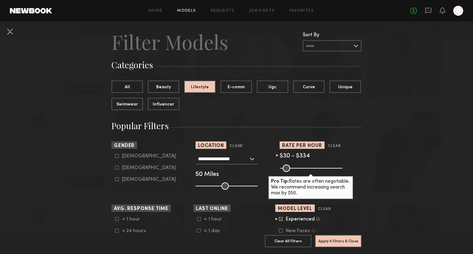
scroll to position [0, 0]
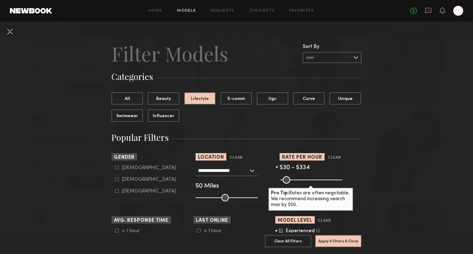
click at [322, 53] on input "text" at bounding box center [332, 57] width 59 height 11
click at [276, 101] on button "Ugc" at bounding box center [272, 98] width 31 height 12
click at [321, 239] on button "Apply 5 Filters & Close" at bounding box center [338, 241] width 47 height 12
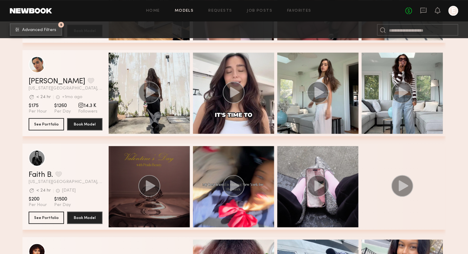
scroll to position [326, 0]
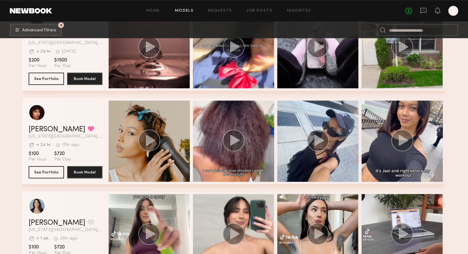
click at [384, 29] on common-icon at bounding box center [383, 30] width 6 height 6
click at [395, 30] on input at bounding box center [417, 30] width 81 height 12
type input "******"
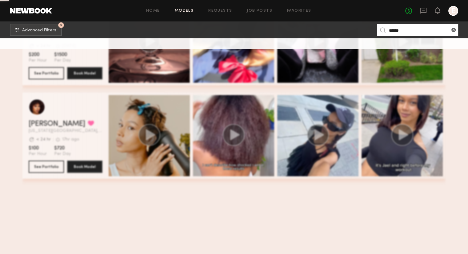
scroll to position [0, 0]
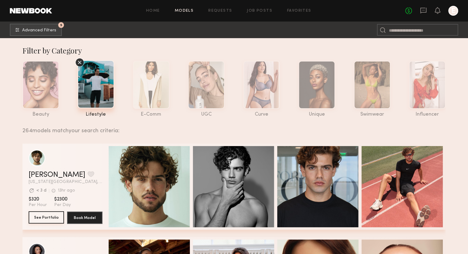
click at [37, 216] on button "See Portfolio" at bounding box center [46, 218] width 35 height 12
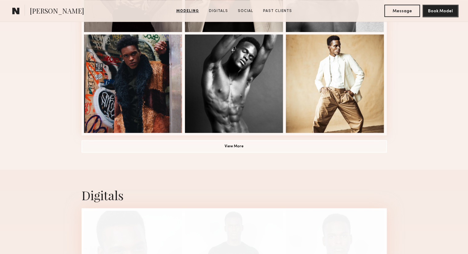
scroll to position [451, 0]
click at [194, 148] on button "View More" at bounding box center [235, 146] width 306 height 12
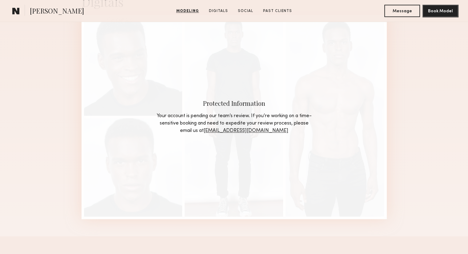
scroll to position [1032, 0]
click at [251, 132] on link "[EMAIL_ADDRESS][DOMAIN_NAME]" at bounding box center [246, 129] width 85 height 5
click at [318, 93] on div "Protected Information Your account is pending our team’s review. If you’re work…" at bounding box center [235, 116] width 306 height 204
drag, startPoint x: 290, startPoint y: 132, endPoint x: 226, endPoint y: 132, distance: 63.4
click at [226, 132] on div "Your account is pending our team’s review. If you’re working on a time-sensitiv…" at bounding box center [234, 122] width 157 height 22
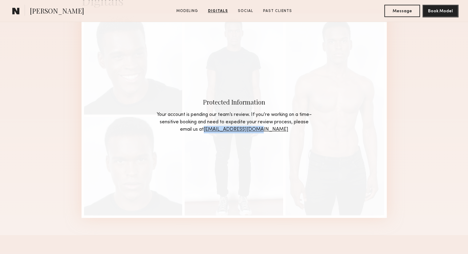
copy link "[EMAIL_ADDRESS][DOMAIN_NAME]"
click at [202, 159] on div "Protected Information Your account is pending our team’s review. If you’re work…" at bounding box center [235, 116] width 306 height 204
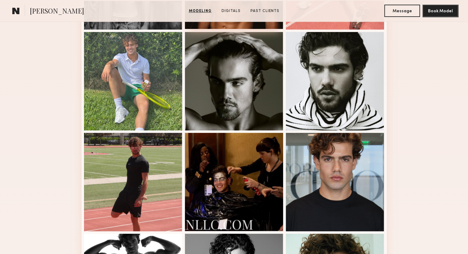
scroll to position [360, 0]
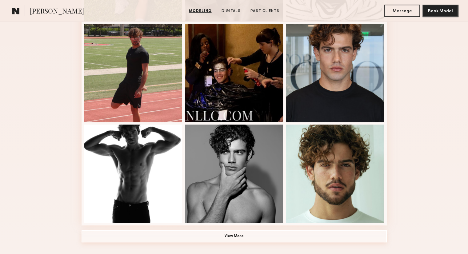
click at [215, 238] on button "View More" at bounding box center [235, 236] width 306 height 12
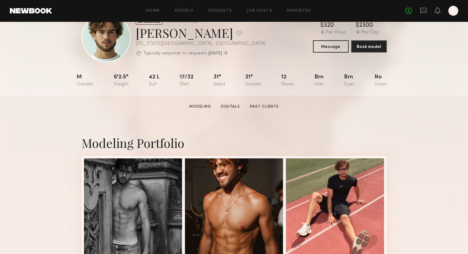
scroll to position [0, 0]
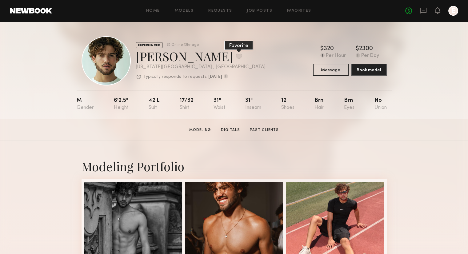
click at [236, 57] on button at bounding box center [239, 57] width 6 height 6
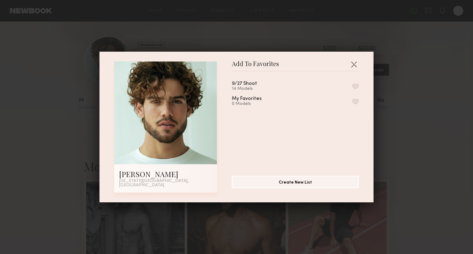
click at [345, 89] on div "9/27 Shoot 14 Models" at bounding box center [295, 86] width 127 height 10
click at [352, 89] on button "button" at bounding box center [355, 87] width 6 height 6
click at [351, 67] on button "button" at bounding box center [354, 64] width 10 height 10
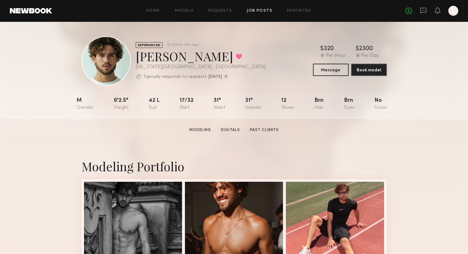
click at [269, 10] on link "Job Posts" at bounding box center [260, 11] width 26 height 4
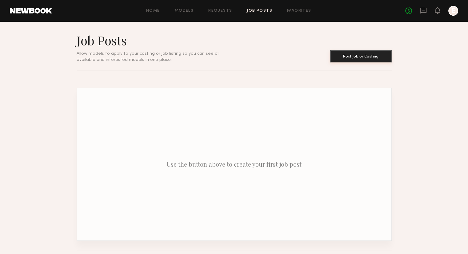
click at [364, 55] on button "Post Job or Casting" at bounding box center [361, 56] width 62 height 12
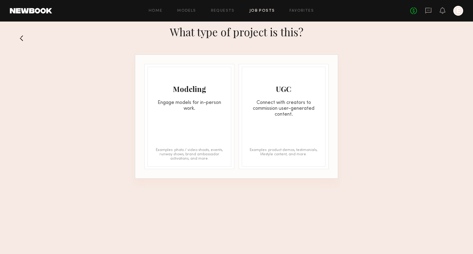
click at [179, 100] on div "Engage models for in-person work." at bounding box center [189, 106] width 83 height 12
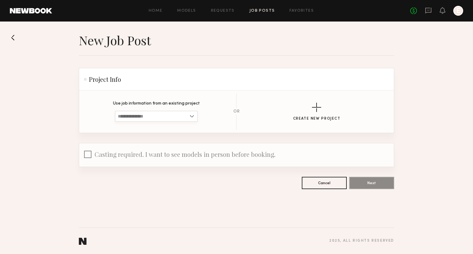
click at [184, 116] on input at bounding box center [156, 116] width 83 height 11
click at [315, 109] on div "button" at bounding box center [316, 107] width 9 height 9
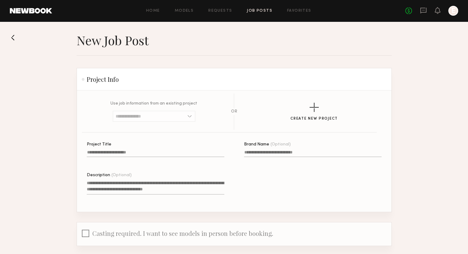
click at [143, 144] on div "Project Title" at bounding box center [156, 145] width 138 height 4
click at [143, 150] on input "Project Title" at bounding box center [156, 153] width 138 height 7
type input "*"
type input "**********"
click at [181, 189] on textarea "Description (Optional)" at bounding box center [156, 187] width 138 height 15
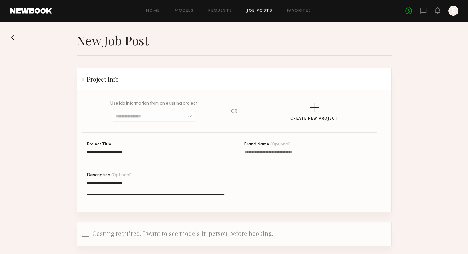
click at [149, 185] on textarea "**********" at bounding box center [156, 187] width 138 height 15
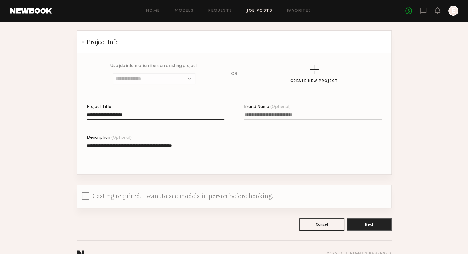
click at [186, 148] on textarea "**********" at bounding box center [156, 150] width 138 height 15
click at [147, 148] on textarea "**********" at bounding box center [156, 150] width 138 height 15
click at [263, 114] on input "Brand Name (Optional)" at bounding box center [313, 116] width 138 height 7
click at [112, 148] on textarea "**********" at bounding box center [156, 150] width 138 height 15
click at [237, 146] on div "**********" at bounding box center [244, 140] width 315 height 70
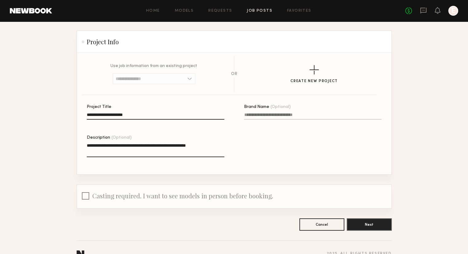
click at [220, 140] on div "Description (Optional)" at bounding box center [156, 138] width 138 height 4
click at [220, 143] on textarea "**********" at bounding box center [156, 150] width 138 height 15
click at [217, 146] on textarea "**********" at bounding box center [156, 150] width 138 height 15
drag, startPoint x: 131, startPoint y: 147, endPoint x: 77, endPoint y: 144, distance: 54.0
click at [77, 144] on section "**********" at bounding box center [234, 114] width 315 height 122
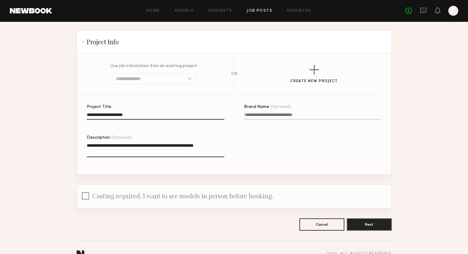
click at [118, 156] on textarea "**********" at bounding box center [156, 150] width 138 height 15
click at [235, 147] on div "**********" at bounding box center [244, 140] width 315 height 70
click at [229, 147] on div "**********" at bounding box center [244, 140] width 315 height 70
click at [226, 146] on div "**********" at bounding box center [244, 140] width 315 height 70
click at [223, 148] on textarea "**********" at bounding box center [156, 150] width 138 height 15
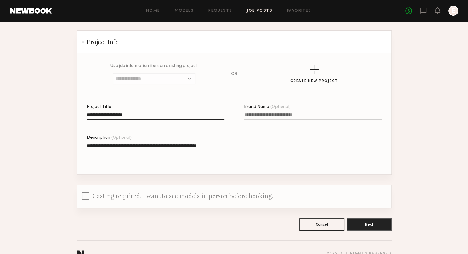
paste textarea "**********"
type textarea "**********"
click at [381, 223] on button "Next" at bounding box center [369, 224] width 45 height 12
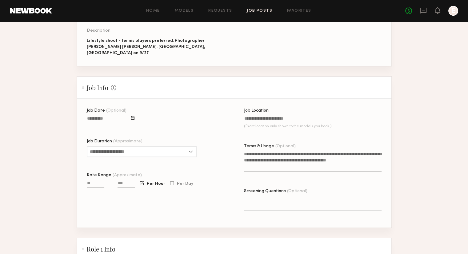
scroll to position [99, 0]
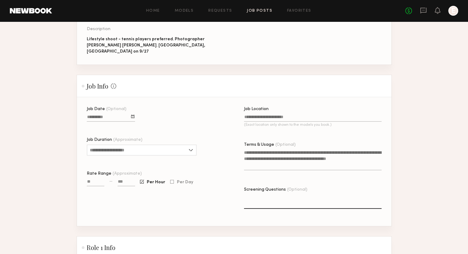
click at [135, 115] on div at bounding box center [132, 116] width 3 height 3
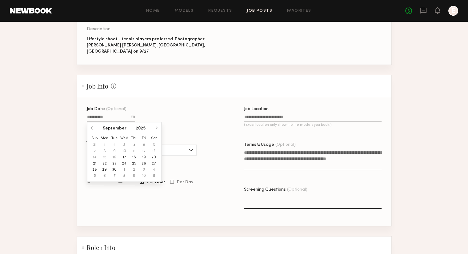
click at [155, 161] on button "27" at bounding box center [154, 164] width 10 height 6
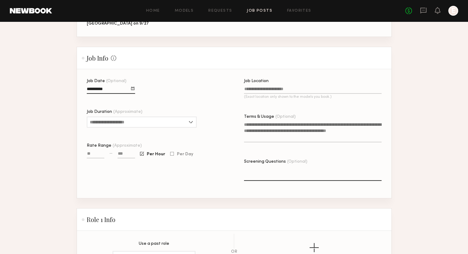
scroll to position [127, 0]
click at [156, 122] on input "Job Duration (Approximate)" at bounding box center [142, 121] width 110 height 11
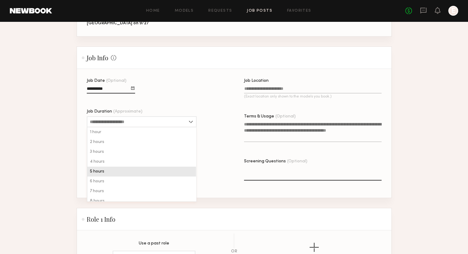
click at [134, 168] on div "5 hours" at bounding box center [141, 172] width 109 height 10
type input "*******"
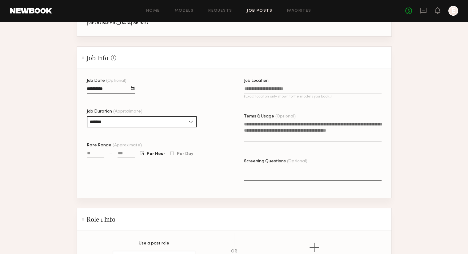
click at [265, 87] on input "Job Location (Exact location only shown to the models you book.)" at bounding box center [313, 90] width 138 height 7
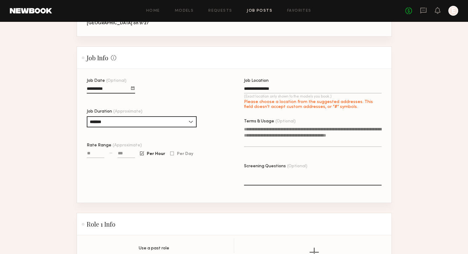
type input "**********"
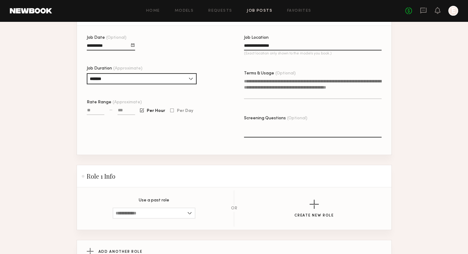
scroll to position [171, 0]
click at [258, 81] on textarea "Terms & Usage (Optional)" at bounding box center [313, 88] width 138 height 21
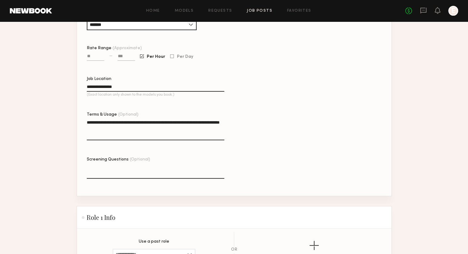
scroll to position [224, 0]
type textarea "**********"
click at [225, 164] on textarea "Screening Questions (Optional)" at bounding box center [156, 171] width 138 height 15
type textarea "**********"
click at [177, 249] on input at bounding box center [154, 254] width 83 height 11
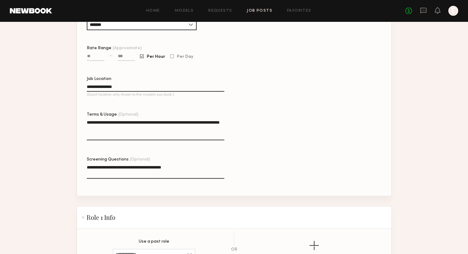
click at [194, 207] on header "Role 1 Info" at bounding box center [234, 218] width 315 height 22
click at [312, 241] on div "button" at bounding box center [314, 245] width 9 height 9
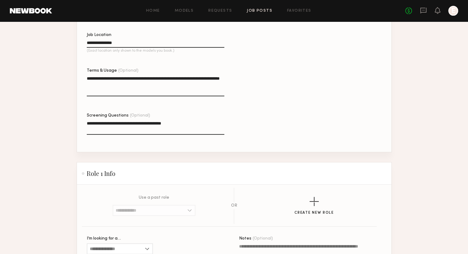
scroll to position [293, 0]
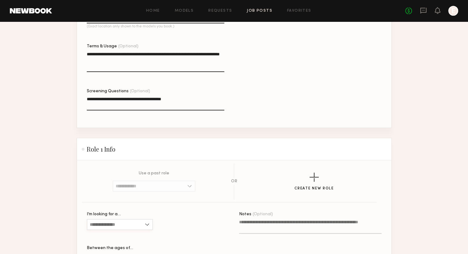
click at [131, 219] on input "I’m looking for a…" at bounding box center [120, 224] width 66 height 11
click at [127, 240] on div "Male" at bounding box center [119, 245] width 65 height 10
type input "****"
click at [188, 213] on div "I’m looking for a… **** Female Male All Between the ages of… —" at bounding box center [158, 245] width 143 height 65
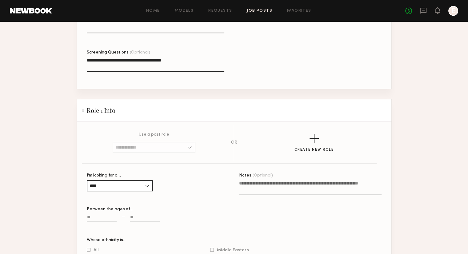
scroll to position [332, 0]
click at [98, 215] on input at bounding box center [102, 218] width 30 height 7
type input "**"
click at [139, 215] on input at bounding box center [145, 218] width 30 height 7
type input "**"
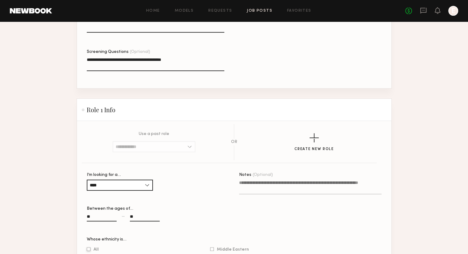
click at [89, 248] on div at bounding box center [89, 250] width 4 height 4
click at [90, 247] on div at bounding box center [89, 249] width 4 height 4
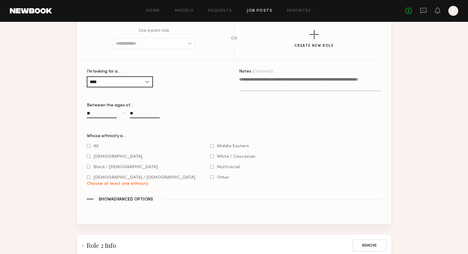
scroll to position [436, 0]
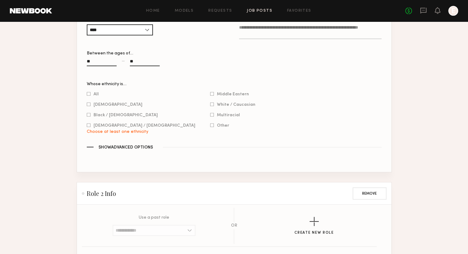
type input "******"
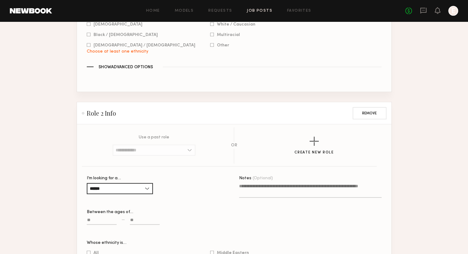
click at [102, 218] on input at bounding box center [102, 221] width 30 height 7
type input "**"
click at [142, 218] on input at bounding box center [145, 221] width 30 height 7
type input "**"
click at [171, 176] on div "I’m looking for a… ****** Female Male All Between the ages of… ** — **" at bounding box center [158, 208] width 143 height 65
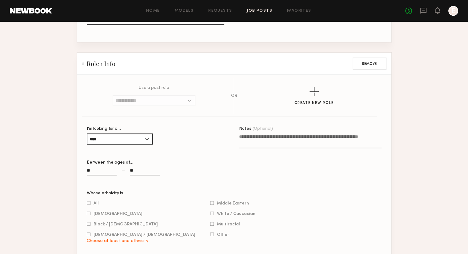
scroll to position [379, 0]
drag, startPoint x: 221, startPoint y: 124, endPoint x: 86, endPoint y: 107, distance: 136.2
click at [86, 107] on section "Use a past role No Past Roles Exist OR Create New Role I’m looking for a… **** …" at bounding box center [234, 177] width 315 height 207
click at [87, 201] on div at bounding box center [89, 203] width 4 height 4
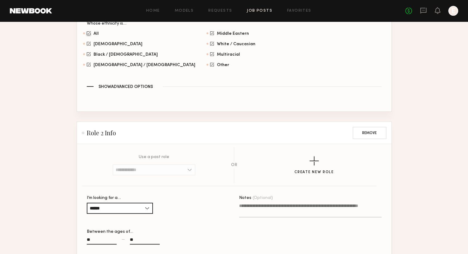
scroll to position [552, 0]
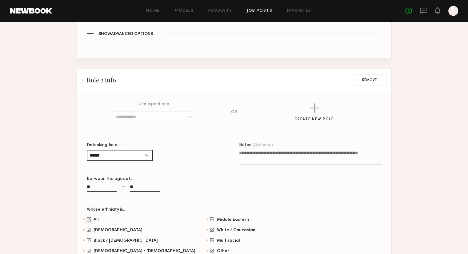
scroll to position [646, 0]
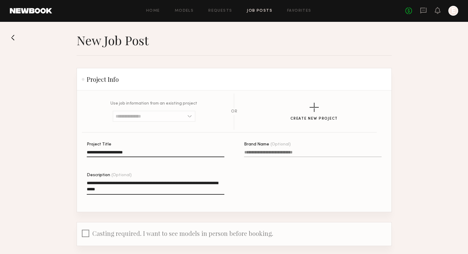
drag, startPoint x: 137, startPoint y: 194, endPoint x: 75, endPoint y: 191, distance: 62.0
click at [75, 191] on section "**********" at bounding box center [234, 151] width 468 height 236
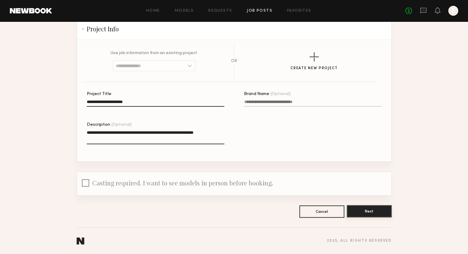
type textarea "**********"
click at [357, 212] on button "Next" at bounding box center [369, 211] width 45 height 12
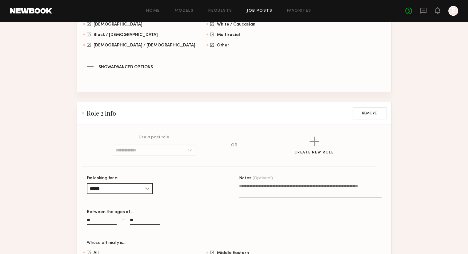
scroll to position [639, 0]
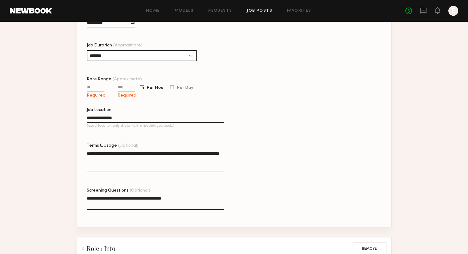
scroll to position [186, 0]
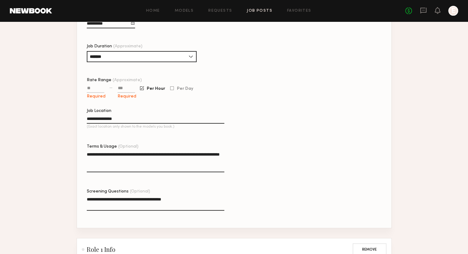
click at [95, 86] on input "Rate Range (Approximate)" at bounding box center [96, 89] width 18 height 7
click at [128, 88] on input at bounding box center [127, 89] width 18 height 7
type input "****"
click at [99, 87] on input "Rate Range (Approximate)" at bounding box center [96, 89] width 18 height 7
type input "**"
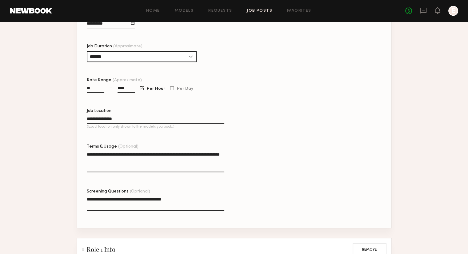
type input "**"
click at [130, 109] on div "**********" at bounding box center [156, 61] width 138 height 95
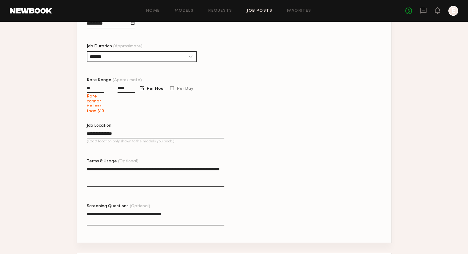
click at [99, 89] on input "**" at bounding box center [96, 89] width 18 height 7
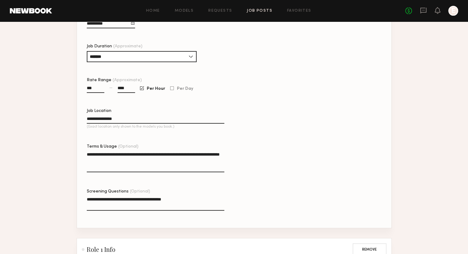
type input "***"
click at [217, 61] on div "**********" at bounding box center [156, 61] width 138 height 95
click at [125, 86] on input "****" at bounding box center [127, 89] width 18 height 7
click at [129, 87] on input "****" at bounding box center [127, 89] width 18 height 7
click at [158, 57] on input "*******" at bounding box center [142, 56] width 110 height 11
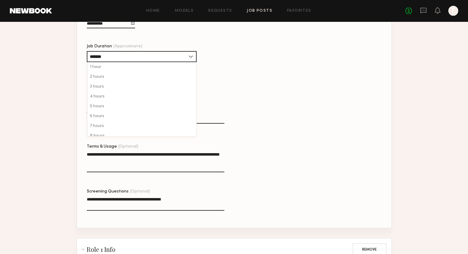
click at [216, 90] on div "*** — **** Per Hour Per Day" at bounding box center [156, 92] width 138 height 14
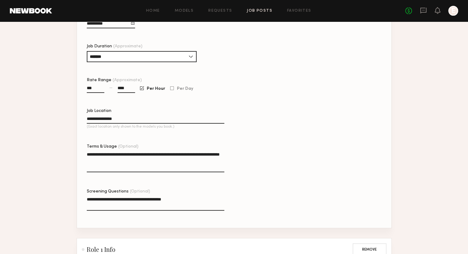
click at [132, 86] on input "****" at bounding box center [127, 89] width 18 height 7
type input "**"
click at [132, 86] on input at bounding box center [127, 89] width 18 height 7
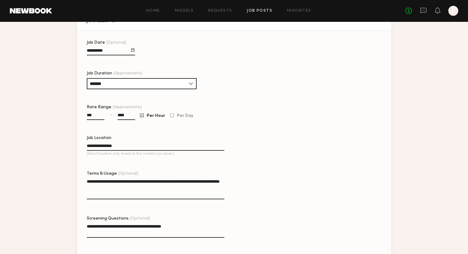
scroll to position [157, 0]
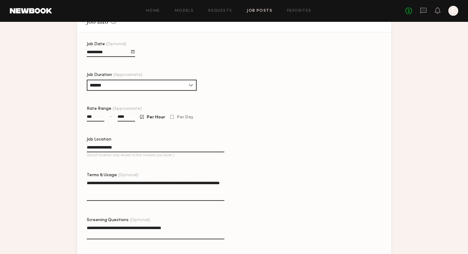
type input "****"
click at [225, 180] on textarea "**********" at bounding box center [156, 190] width 138 height 21
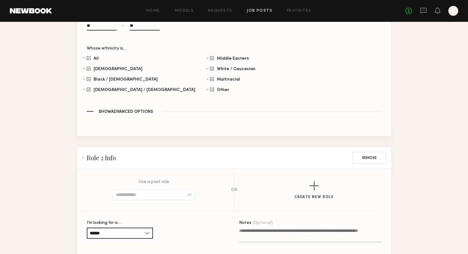
scroll to position [639, 0]
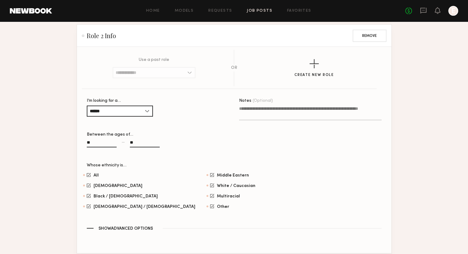
type textarea "**********"
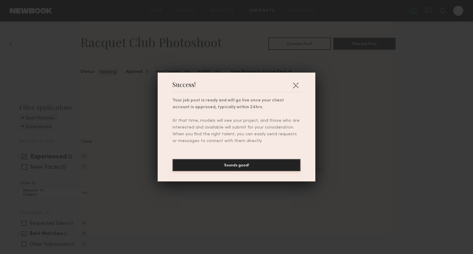
click at [245, 164] on button "Sounds good!" at bounding box center [236, 165] width 128 height 12
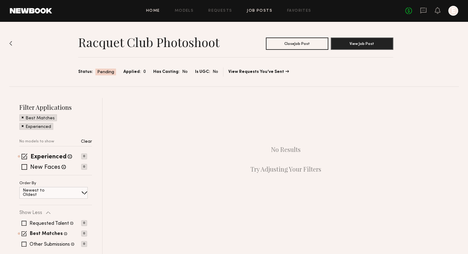
click at [149, 10] on link "Home" at bounding box center [153, 11] width 14 height 4
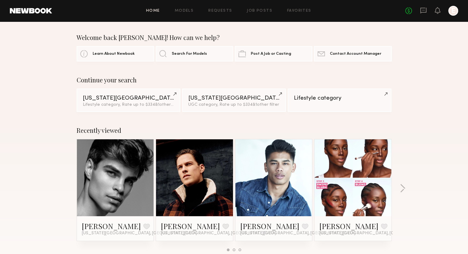
click at [455, 10] on div at bounding box center [454, 11] width 10 height 10
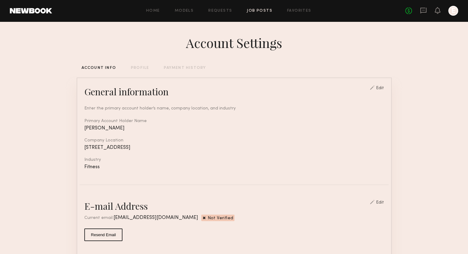
click at [250, 10] on link "Job Posts" at bounding box center [260, 11] width 26 height 4
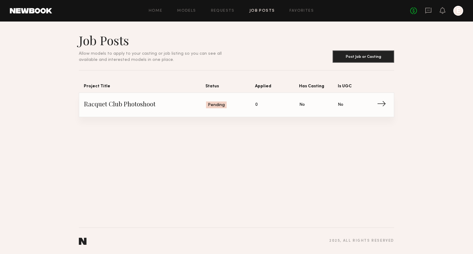
click at [216, 106] on span "Pending" at bounding box center [216, 105] width 17 height 6
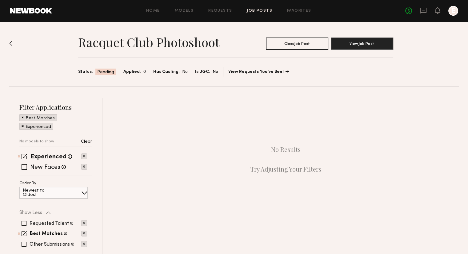
click at [108, 71] on span "Pending" at bounding box center [105, 72] width 17 height 6
click at [456, 13] on div at bounding box center [454, 11] width 10 height 10
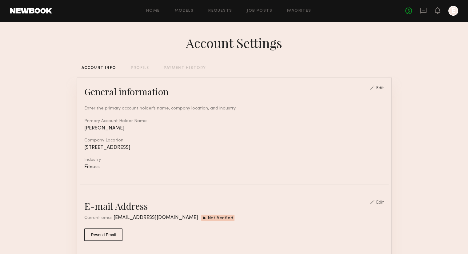
scroll to position [74, 0]
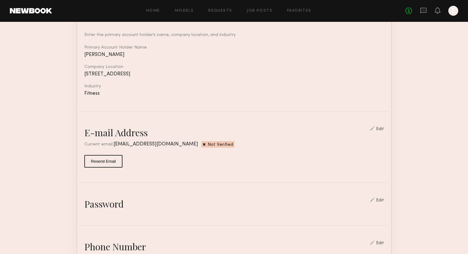
click at [98, 168] on button "Resend Email" at bounding box center [103, 161] width 38 height 13
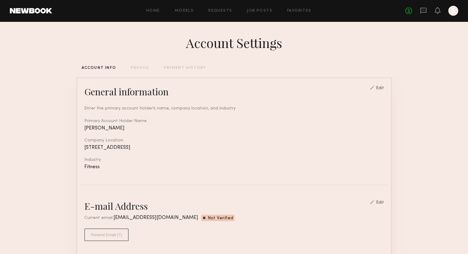
click at [454, 8] on div at bounding box center [454, 11] width 10 height 10
click at [253, 12] on link "Job Posts" at bounding box center [260, 11] width 26 height 4
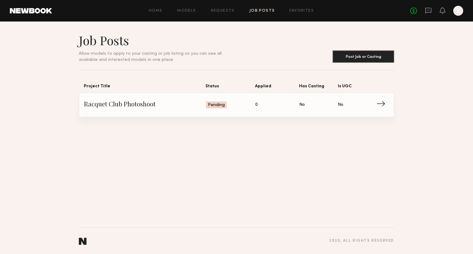
click at [459, 10] on div at bounding box center [458, 11] width 10 height 10
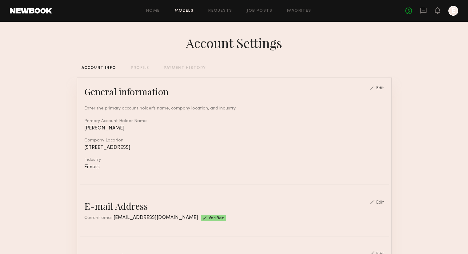
click at [191, 10] on link "Models" at bounding box center [184, 11] width 19 height 4
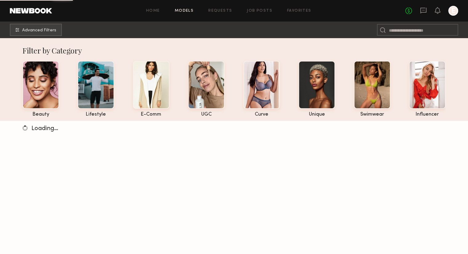
click at [227, 14] on div "Home Models Requests Job Posts Favorites Sign Out No fees up to $5,000 E" at bounding box center [255, 11] width 407 height 10
click at [226, 12] on link "Requests" at bounding box center [220, 11] width 24 height 4
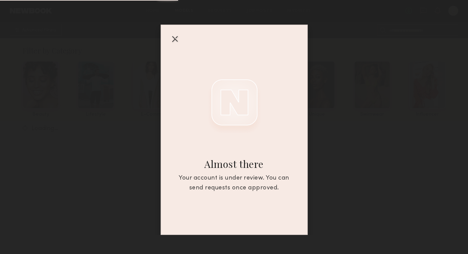
click at [174, 37] on div at bounding box center [175, 39] width 10 height 10
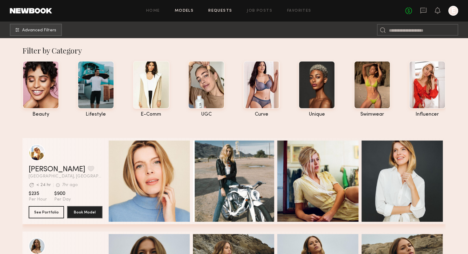
click at [219, 13] on link "Requests" at bounding box center [220, 11] width 24 height 4
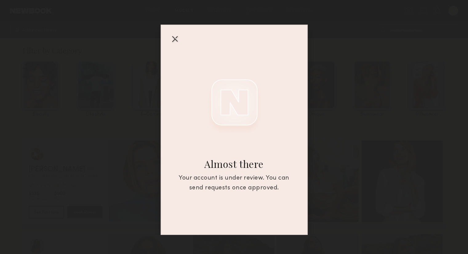
click at [172, 40] on div at bounding box center [175, 39] width 10 height 10
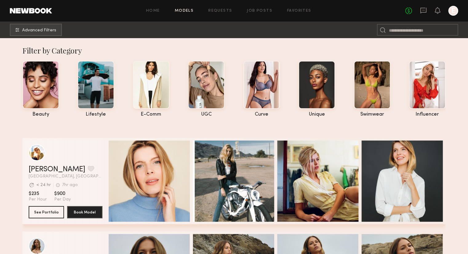
click at [448, 10] on div "No fees up to $5,000 E" at bounding box center [432, 11] width 53 height 10
click at [457, 11] on div at bounding box center [454, 11] width 10 height 10
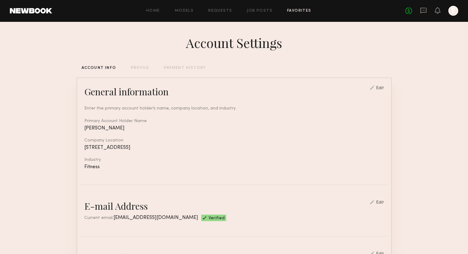
click at [299, 9] on link "Favorites" at bounding box center [299, 11] width 24 height 4
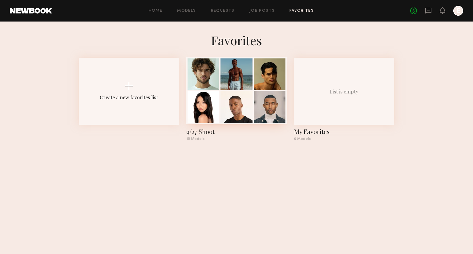
click at [244, 103] on div at bounding box center [237, 107] width 32 height 32
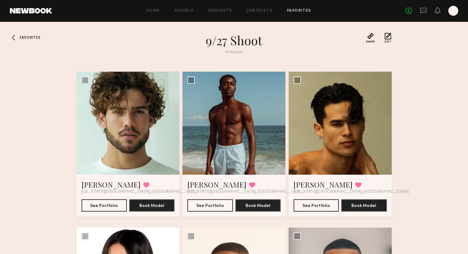
click at [21, 39] on span "Favorites" at bounding box center [30, 38] width 21 height 4
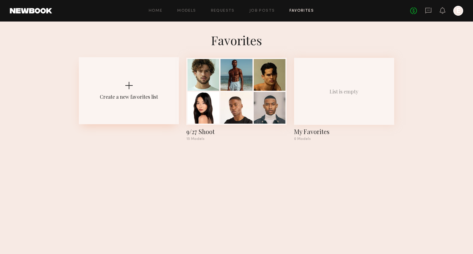
click at [113, 112] on div "Create a new favorites list" at bounding box center [129, 90] width 100 height 67
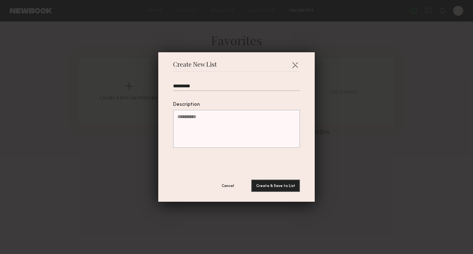
type input "*********"
click at [251, 180] on button "Create & Save to List" at bounding box center [275, 186] width 49 height 12
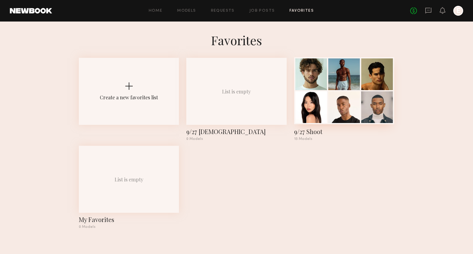
click at [328, 87] on div at bounding box center [344, 75] width 32 height 32
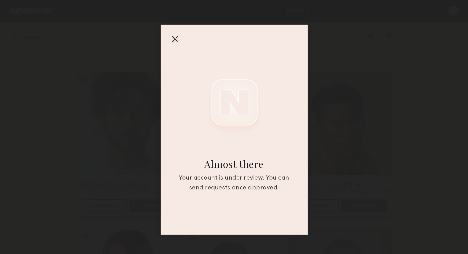
click at [174, 37] on div at bounding box center [175, 39] width 10 height 10
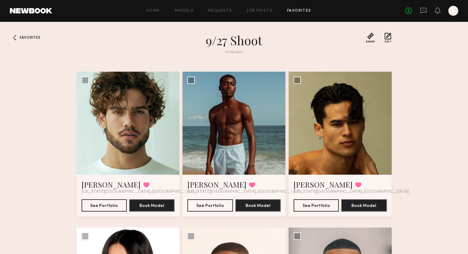
click at [387, 39] on button "Edit" at bounding box center [388, 38] width 7 height 10
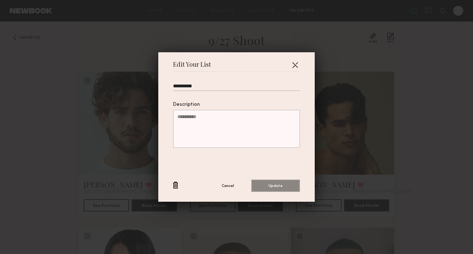
click at [291, 67] on button "button" at bounding box center [295, 65] width 10 height 10
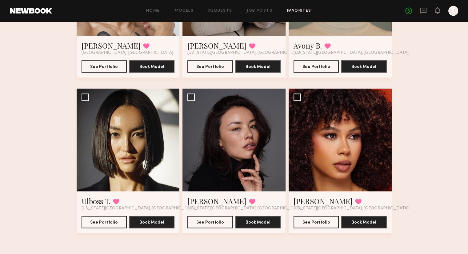
scroll to position [608, 0]
click at [134, 154] on div at bounding box center [128, 140] width 103 height 103
click at [110, 173] on div at bounding box center [128, 140] width 103 height 103
click at [111, 223] on button "See Portfolio" at bounding box center [104, 222] width 45 height 12
click at [118, 201] on button at bounding box center [116, 202] width 6 height 6
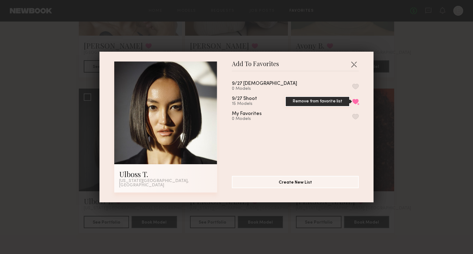
click at [352, 104] on button "Remove from favorite list" at bounding box center [355, 102] width 6 height 6
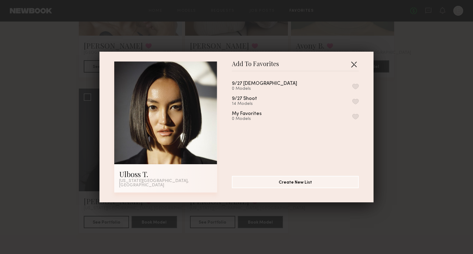
click at [349, 67] on button "button" at bounding box center [354, 64] width 10 height 10
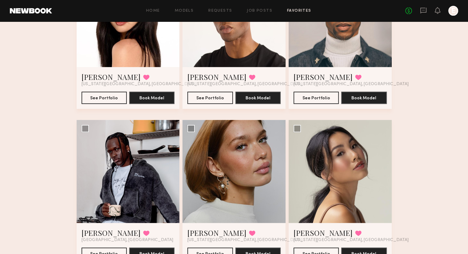
scroll to position [0, 0]
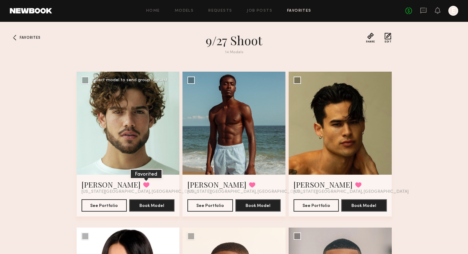
click at [143, 186] on button at bounding box center [146, 185] width 6 height 6
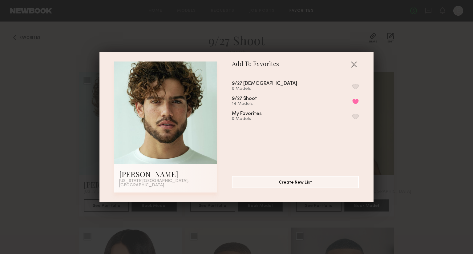
click at [352, 87] on button "button" at bounding box center [355, 87] width 6 height 6
click at [352, 104] on button "Remove from favorite list" at bounding box center [355, 102] width 6 height 6
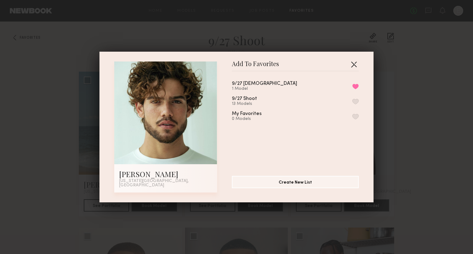
click at [353, 63] on button "button" at bounding box center [354, 64] width 10 height 10
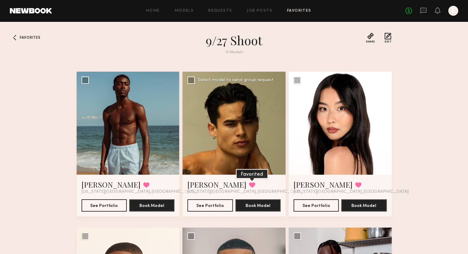
click at [249, 187] on button at bounding box center [252, 185] width 6 height 6
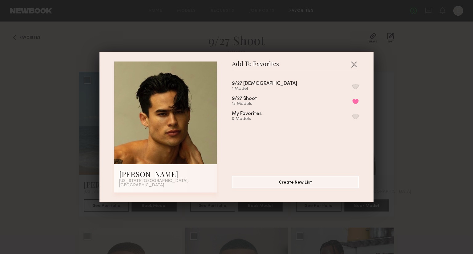
click at [352, 89] on button "button" at bounding box center [355, 87] width 6 height 6
click at [352, 104] on button "Remove from favorite list" at bounding box center [355, 102] width 6 height 6
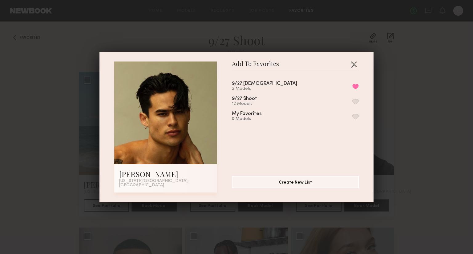
click at [351, 67] on button "button" at bounding box center [354, 64] width 10 height 10
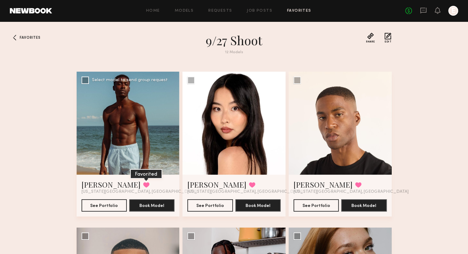
click at [143, 186] on button at bounding box center [146, 185] width 6 height 6
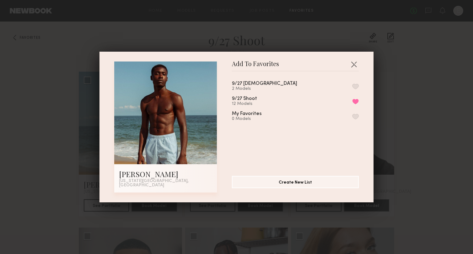
click at [352, 89] on button "button" at bounding box center [355, 87] width 6 height 6
click at [348, 100] on div "9/27 Shoot 12 Models Remove from favorite list" at bounding box center [295, 101] width 127 height 10
click at [352, 104] on button "Remove from favorite list" at bounding box center [355, 102] width 6 height 6
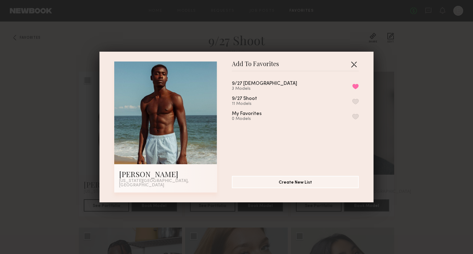
click at [350, 66] on button "button" at bounding box center [354, 64] width 10 height 10
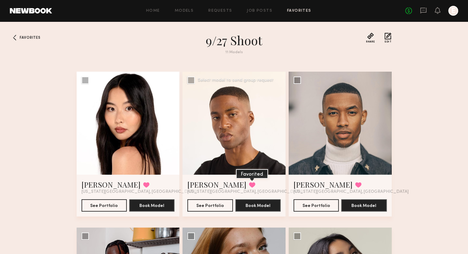
click at [249, 185] on button at bounding box center [252, 185] width 6 height 6
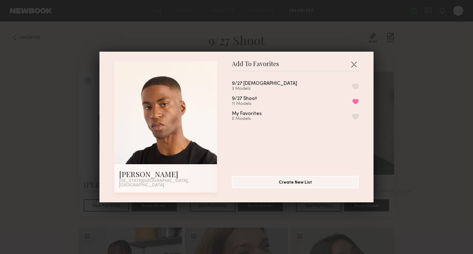
click at [353, 88] on div "9/27 [DEMOGRAPHIC_DATA] 3 Models 9/27 Shoot 11 Models Remove from favorite list…" at bounding box center [298, 121] width 133 height 90
click at [342, 85] on div "9/27 [DEMOGRAPHIC_DATA] 3 Models" at bounding box center [295, 86] width 127 height 10
click at [352, 88] on button "button" at bounding box center [355, 87] width 6 height 6
click at [352, 104] on button "Remove from favorite list" at bounding box center [355, 102] width 6 height 6
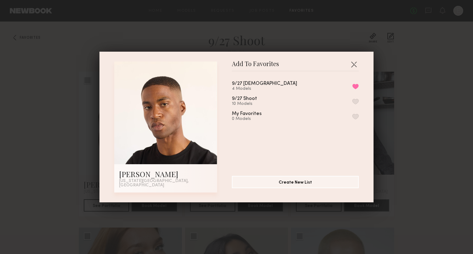
click at [352, 71] on header "Add To Favorites" at bounding box center [295, 67] width 127 height 10
click at [352, 69] on button "button" at bounding box center [354, 64] width 10 height 10
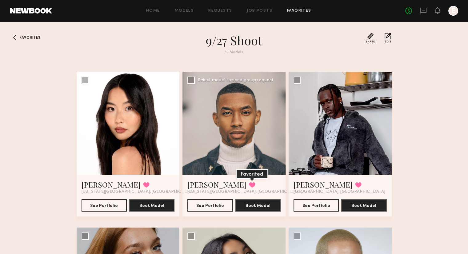
click at [249, 185] on button at bounding box center [252, 185] width 6 height 6
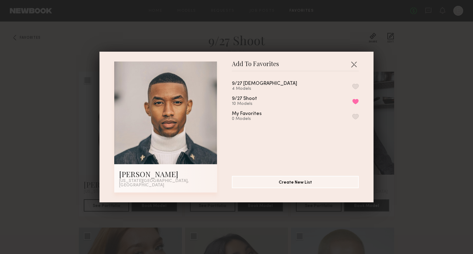
click at [352, 88] on button "button" at bounding box center [355, 87] width 6 height 6
click at [347, 107] on div "9/27 Shoot 10 Models Remove from favorite list" at bounding box center [295, 101] width 127 height 10
click at [352, 102] on button "Remove from favorite list" at bounding box center [355, 102] width 6 height 6
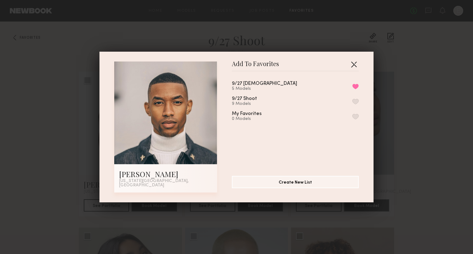
click at [353, 67] on button "button" at bounding box center [354, 64] width 10 height 10
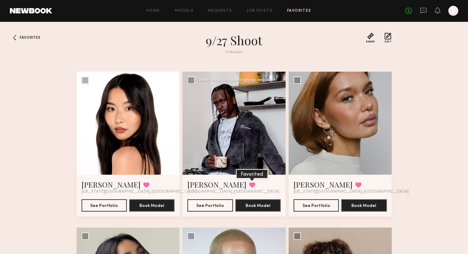
click at [249, 185] on button at bounding box center [252, 185] width 6 height 6
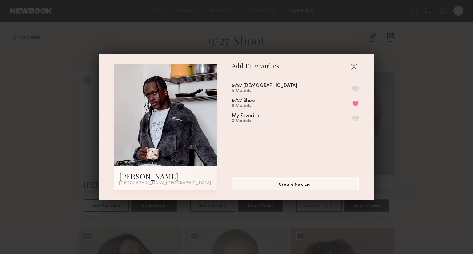
click at [352, 89] on button "button" at bounding box center [355, 89] width 6 height 6
click at [352, 106] on button "Remove from favorite list" at bounding box center [355, 104] width 6 height 6
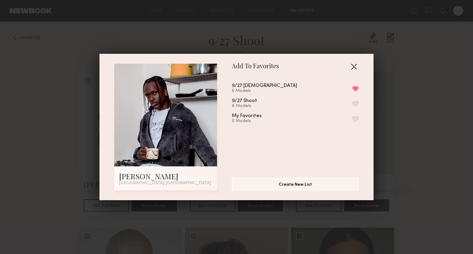
click at [352, 68] on button "button" at bounding box center [354, 67] width 10 height 10
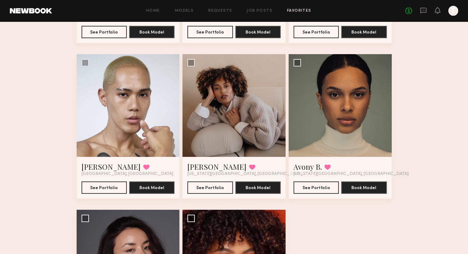
scroll to position [175, 0]
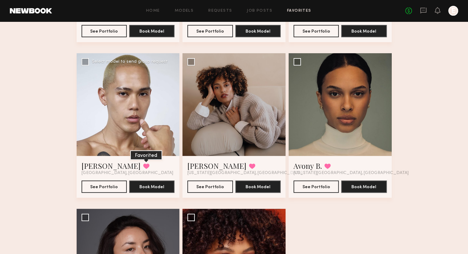
click at [143, 165] on button at bounding box center [146, 167] width 6 height 6
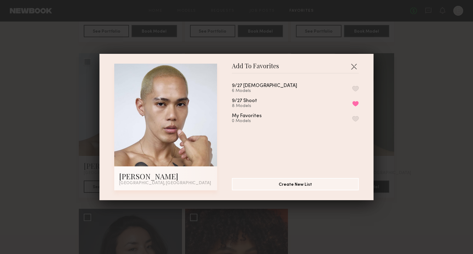
click at [352, 88] on button "button" at bounding box center [355, 89] width 6 height 6
click at [352, 102] on button "Remove from favorite list" at bounding box center [355, 104] width 6 height 6
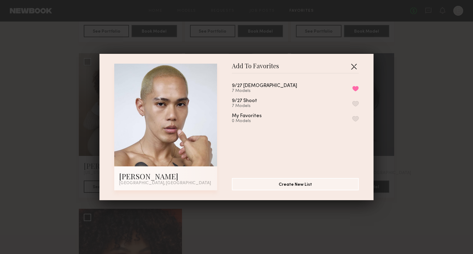
click at [353, 66] on button "button" at bounding box center [354, 67] width 10 height 10
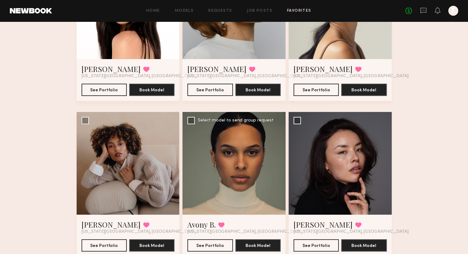
scroll to position [0, 0]
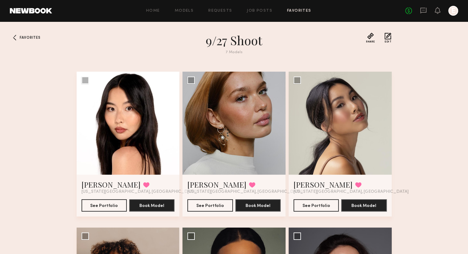
click at [391, 35] on button "Edit" at bounding box center [388, 38] width 7 height 10
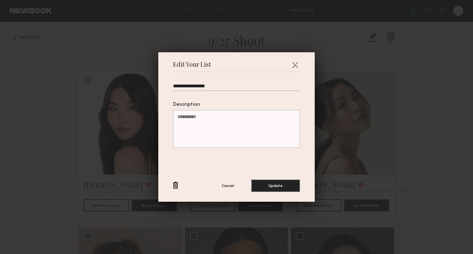
type input "**********"
click at [251, 180] on button "Update" at bounding box center [275, 186] width 49 height 12
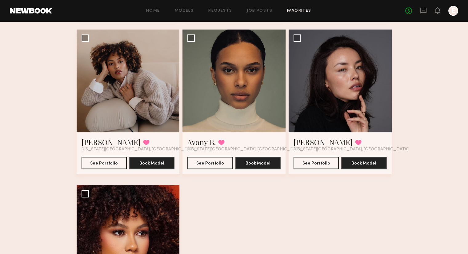
scroll to position [198, 0]
click at [256, 98] on div at bounding box center [234, 81] width 103 height 103
click at [202, 160] on button "See Portfolio" at bounding box center [210, 163] width 45 height 12
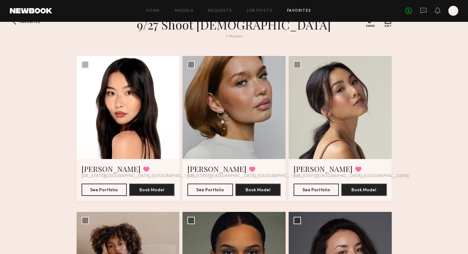
scroll to position [0, 0]
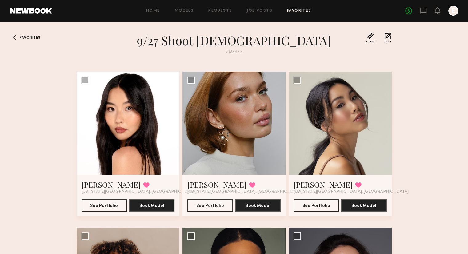
click at [30, 39] on span "Favorites" at bounding box center [30, 38] width 21 height 4
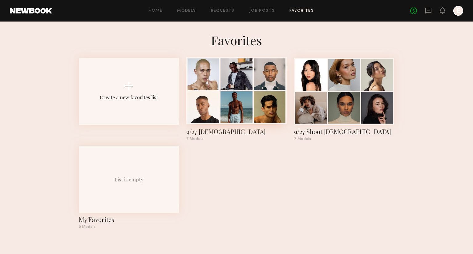
click at [232, 87] on div at bounding box center [237, 75] width 32 height 32
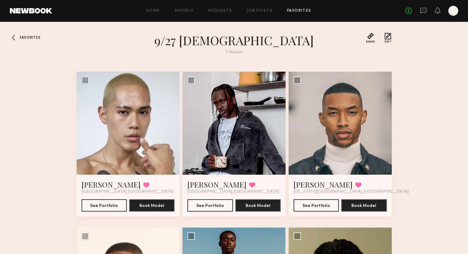
click at [29, 37] on span "Favorites" at bounding box center [30, 38] width 21 height 4
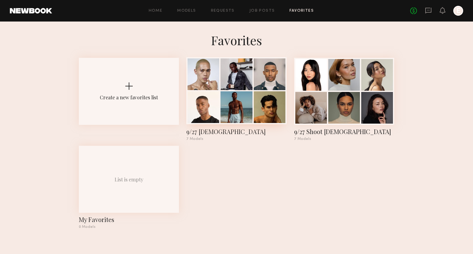
click at [210, 94] on div at bounding box center [204, 107] width 32 height 32
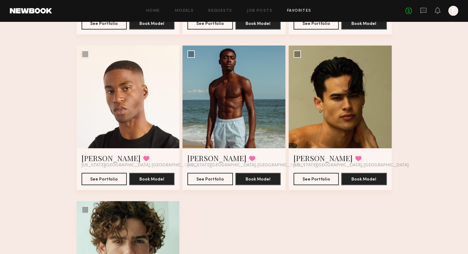
scroll to position [182, 0]
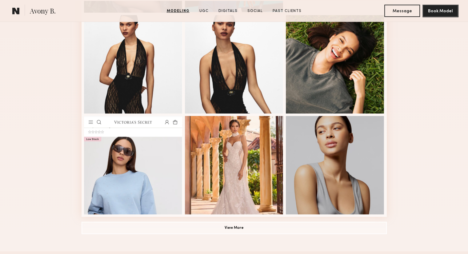
scroll to position [383, 0]
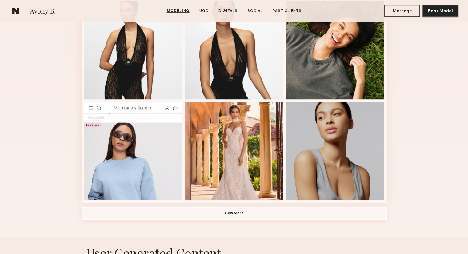
click at [203, 220] on button "View More" at bounding box center [235, 214] width 306 height 12
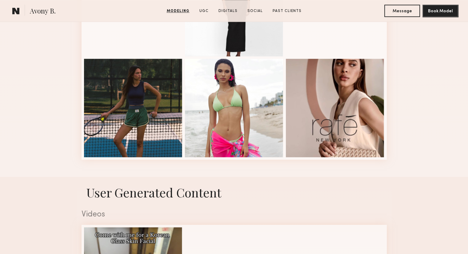
scroll to position [729, 0]
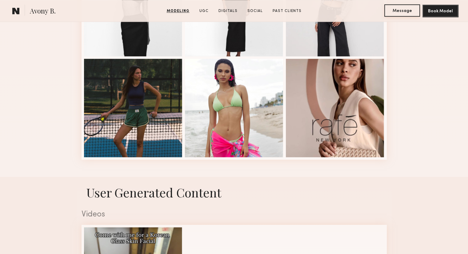
click at [403, 14] on button "Message" at bounding box center [403, 10] width 36 height 12
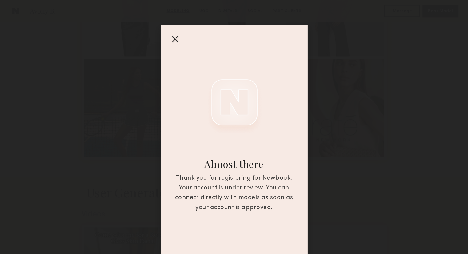
click at [200, 131] on div "Almost there Thank you for registering for Newbook. Your account is under revie…" at bounding box center [234, 140] width 147 height 230
click at [171, 34] on div "Almost there Thank you for registering for Newbook. Your account is under revie…" at bounding box center [234, 140] width 147 height 230
click at [174, 41] on div at bounding box center [175, 39] width 10 height 10
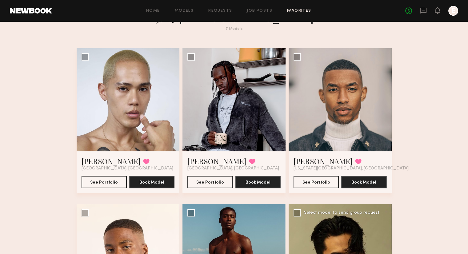
scroll to position [153, 0]
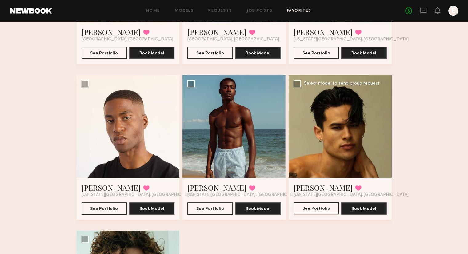
click at [323, 205] on button "See Portfolio" at bounding box center [316, 208] width 45 height 12
click at [214, 212] on button "See Portfolio" at bounding box center [210, 208] width 45 height 12
click at [103, 215] on button "See Portfolio" at bounding box center [104, 208] width 45 height 12
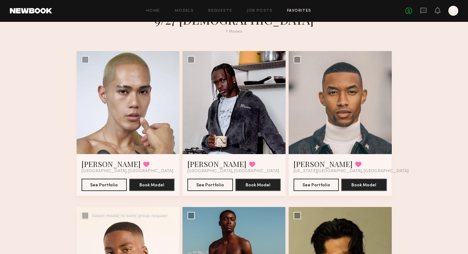
scroll to position [20, 0]
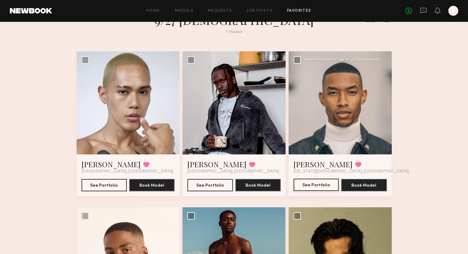
click at [307, 184] on button "See Portfolio" at bounding box center [316, 185] width 45 height 12
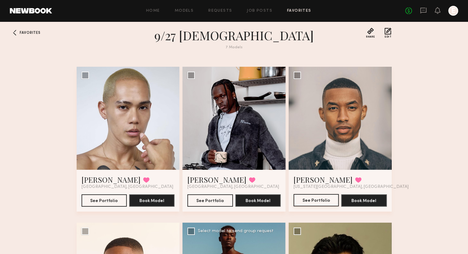
scroll to position [8, 0]
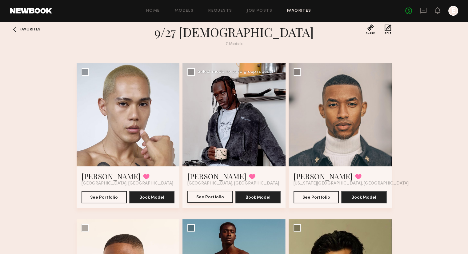
click at [211, 200] on button "See Portfolio" at bounding box center [210, 197] width 45 height 12
click at [89, 192] on button "See Portfolio" at bounding box center [104, 197] width 45 height 12
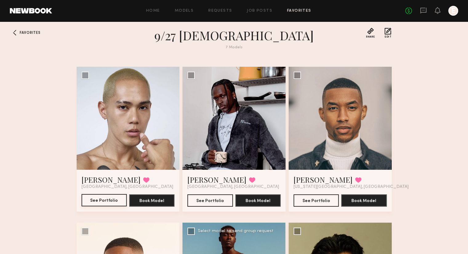
scroll to position [0, 0]
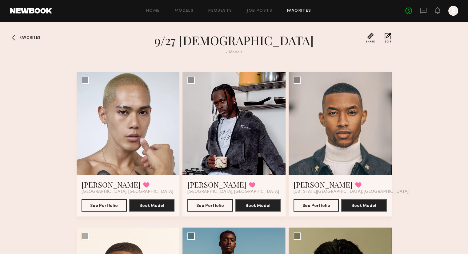
click at [20, 37] on span "Favorites" at bounding box center [30, 38] width 21 height 4
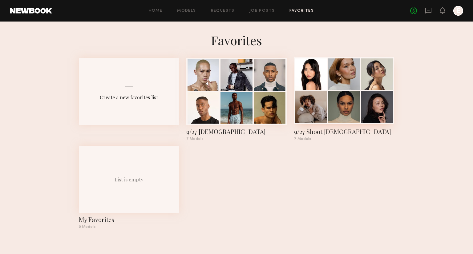
click at [349, 87] on div at bounding box center [344, 75] width 32 height 32
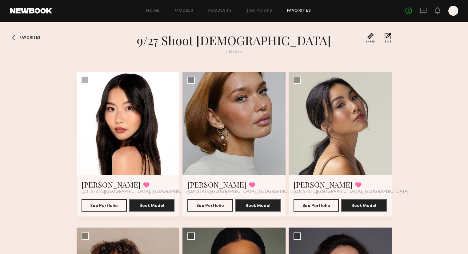
click at [15, 36] on div at bounding box center [15, 38] width 10 height 10
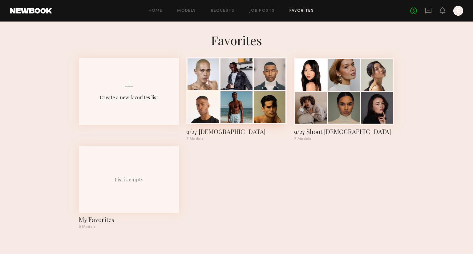
click at [229, 104] on div at bounding box center [237, 107] width 32 height 32
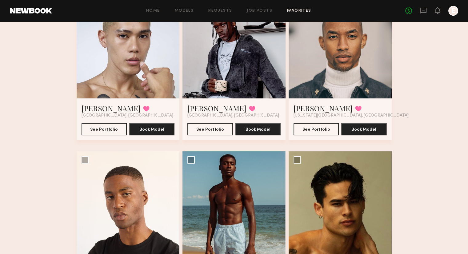
scroll to position [76, 0]
click at [122, 94] on div at bounding box center [128, 46] width 103 height 103
click at [111, 131] on button "See Portfolio" at bounding box center [104, 129] width 45 height 12
click at [143, 108] on button at bounding box center [146, 109] width 6 height 6
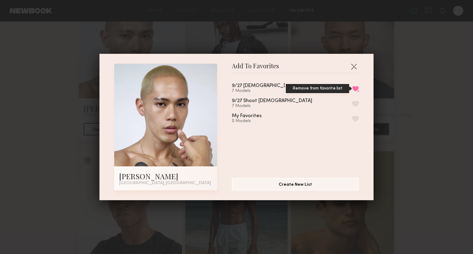
click at [352, 87] on button "Remove from favorite list" at bounding box center [355, 89] width 6 height 6
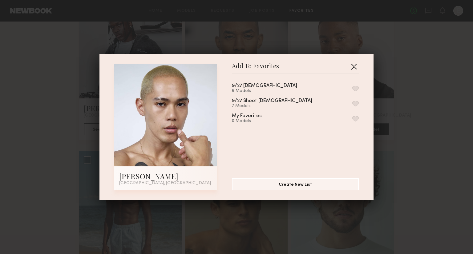
click at [354, 66] on button "button" at bounding box center [354, 67] width 10 height 10
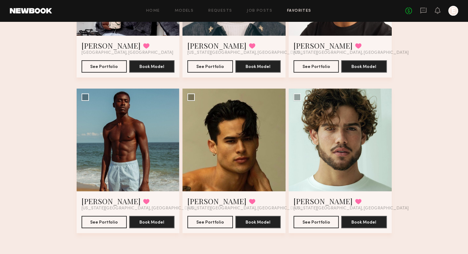
scroll to position [0, 0]
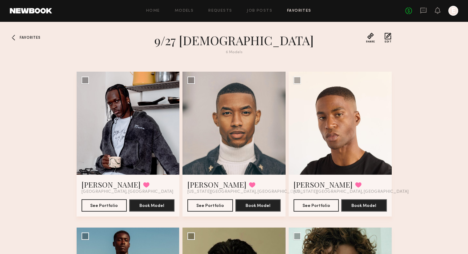
click at [22, 37] on span "Favorites" at bounding box center [30, 38] width 21 height 4
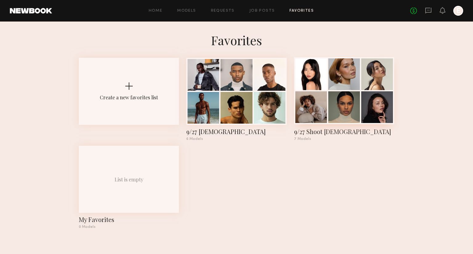
click at [298, 119] on div at bounding box center [311, 107] width 32 height 32
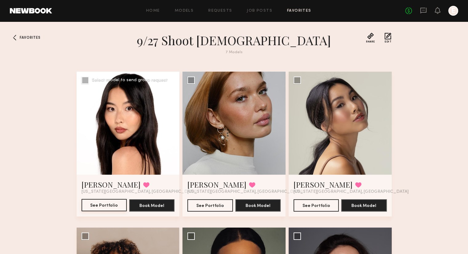
click at [110, 203] on button "See Portfolio" at bounding box center [104, 205] width 45 height 12
click at [203, 206] on button "See Portfolio" at bounding box center [210, 205] width 45 height 12
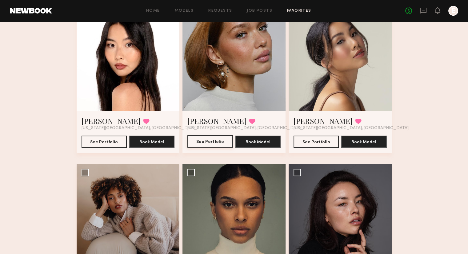
scroll to position [64, 0]
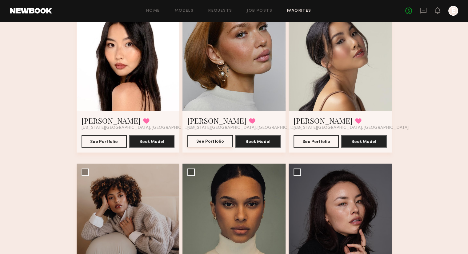
click at [219, 141] on button "See Portfolio" at bounding box center [210, 141] width 45 height 12
click at [322, 138] on button "See Portfolio" at bounding box center [316, 141] width 45 height 12
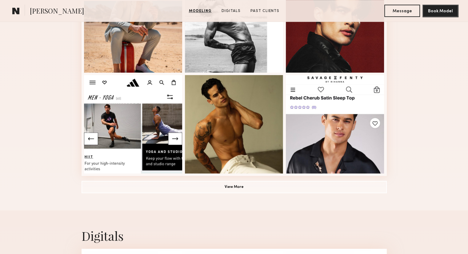
scroll to position [429, 0]
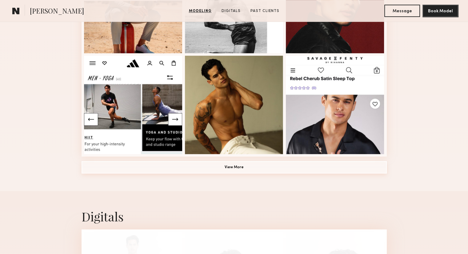
click at [274, 169] on button "View More" at bounding box center [235, 167] width 306 height 12
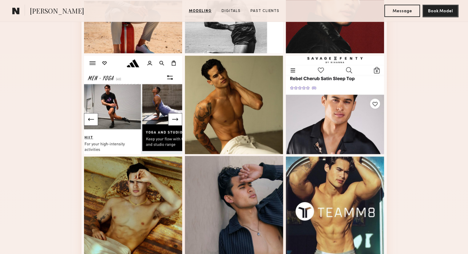
scroll to position [445, 0]
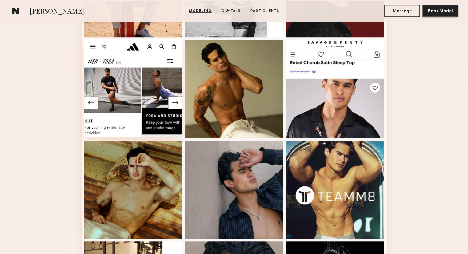
click at [156, 108] on div at bounding box center [133, 88] width 99 height 99
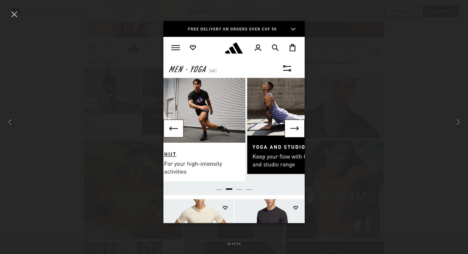
click at [321, 72] on div at bounding box center [234, 122] width 468 height 225
click at [298, 25] on img at bounding box center [235, 122] width 142 height 202
click at [365, 17] on div at bounding box center [234, 122] width 468 height 225
click at [4, 16] on div at bounding box center [9, 122] width 19 height 225
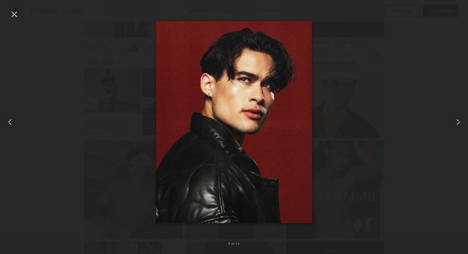
click at [14, 14] on div at bounding box center [14, 14] width 10 height 10
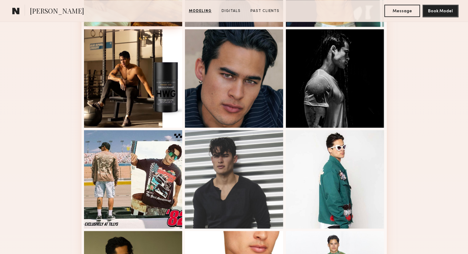
scroll to position [658, 0]
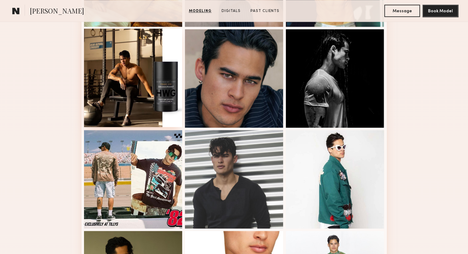
click at [139, 127] on div at bounding box center [133, 78] width 99 height 99
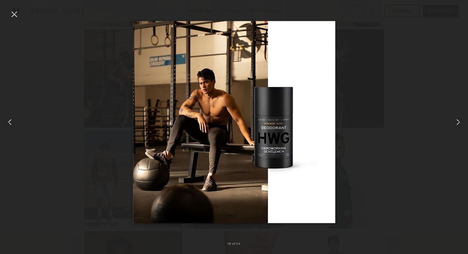
click at [13, 15] on div at bounding box center [14, 14] width 10 height 10
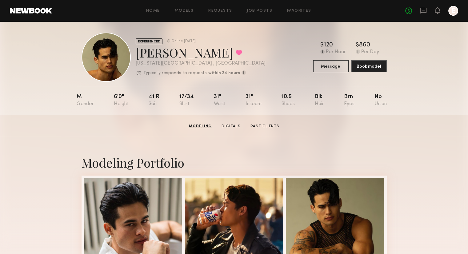
scroll to position [0, 0]
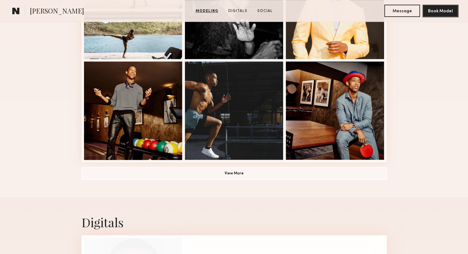
scroll to position [428, 0]
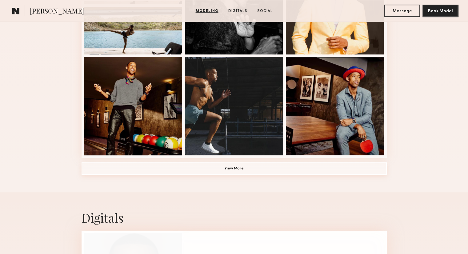
click at [272, 172] on button "View More" at bounding box center [235, 169] width 306 height 12
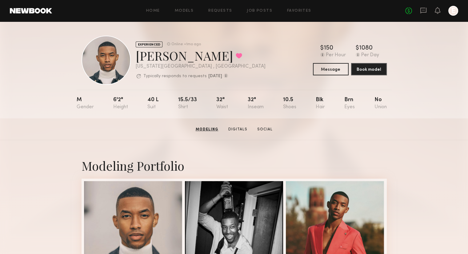
scroll to position [0, 0]
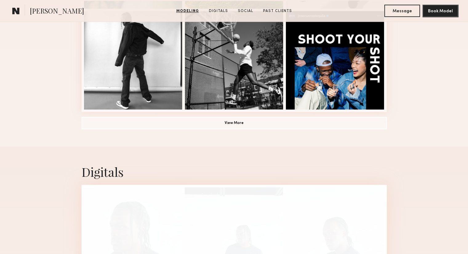
scroll to position [523, 0]
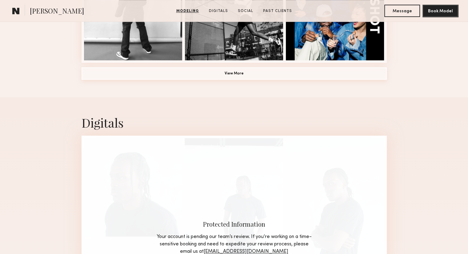
click at [223, 75] on button "View More" at bounding box center [235, 73] width 306 height 12
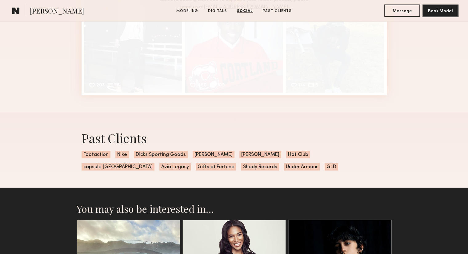
scroll to position [1438, 0]
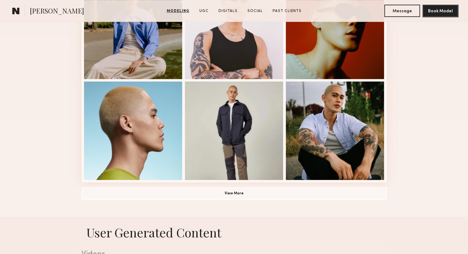
scroll to position [404, 0]
click at [267, 190] on button "View More" at bounding box center [235, 193] width 306 height 12
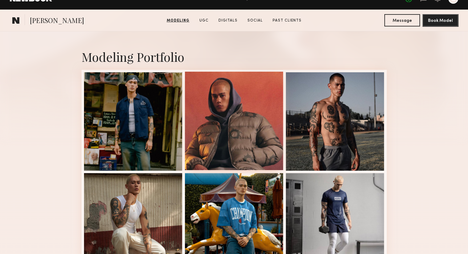
scroll to position [94, 0]
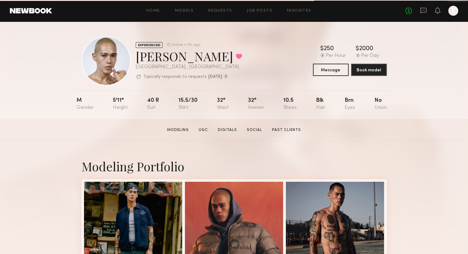
drag, startPoint x: 178, startPoint y: 80, endPoint x: 229, endPoint y: 75, distance: 51.7
click at [229, 75] on div "Typically responds to requests [DATE] How quickly the model responds to new req…" at bounding box center [189, 77] width 107 height 6
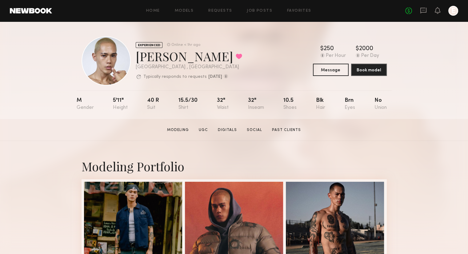
click at [229, 75] on div "Typically responds to requests [DATE] How quickly the model responds to new req…" at bounding box center [189, 77] width 107 height 6
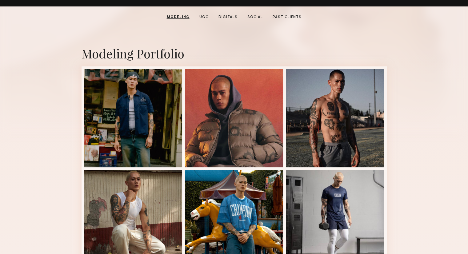
scroll to position [111, 0]
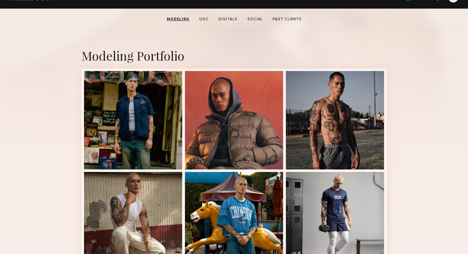
click at [287, 25] on section "[PERSON_NAME] Modeling UGC Digitals Social Past Clients Message Book Model" at bounding box center [234, 19] width 468 height 22
click at [283, 21] on link "Past Clients" at bounding box center [287, 20] width 34 height 6
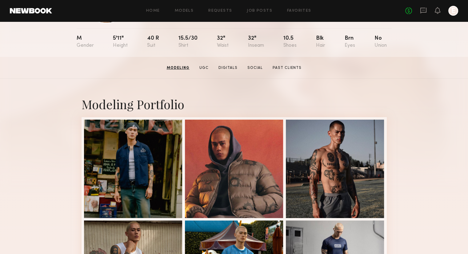
scroll to position [63, 0]
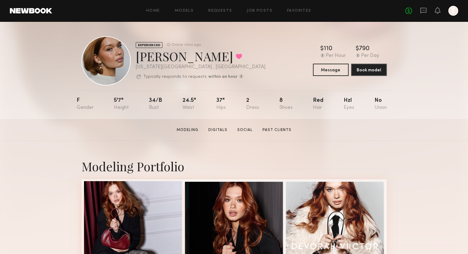
click at [177, 200] on div at bounding box center [133, 230] width 99 height 99
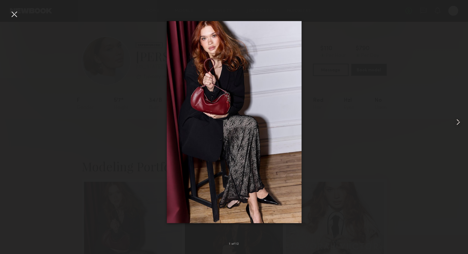
click at [462, 124] on common-icon at bounding box center [459, 122] width 10 height 10
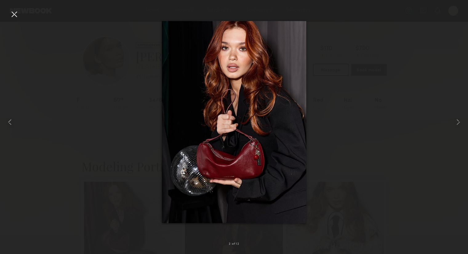
click at [382, 75] on div at bounding box center [234, 122] width 468 height 225
click at [17, 14] on div at bounding box center [14, 14] width 10 height 10
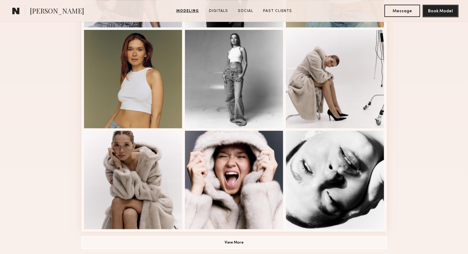
scroll to position [354, 0]
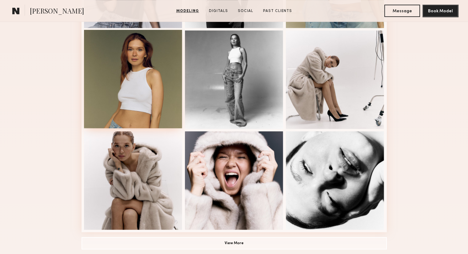
click at [113, 79] on div at bounding box center [133, 79] width 99 height 99
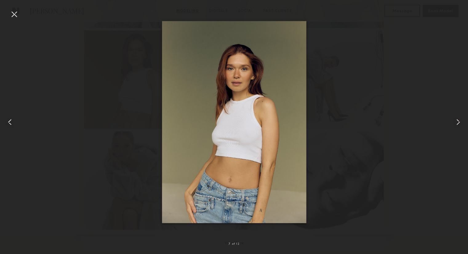
click at [16, 14] on div at bounding box center [14, 14] width 10 height 10
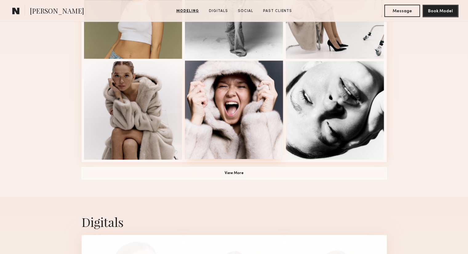
scroll to position [408, 0]
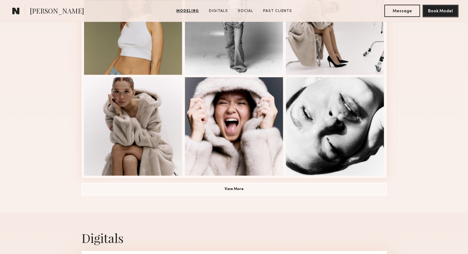
click at [187, 190] on button "View More" at bounding box center [235, 189] width 306 height 12
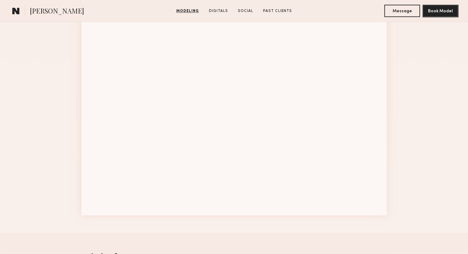
scroll to position [775, 0]
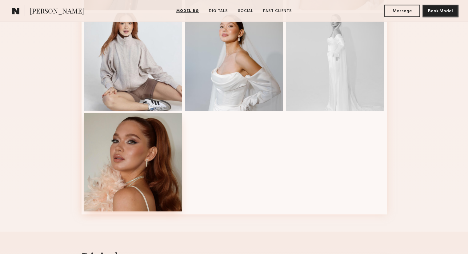
click at [157, 156] on div at bounding box center [133, 162] width 99 height 99
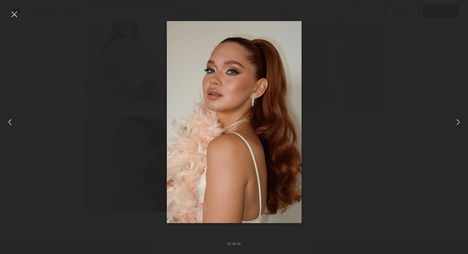
click at [12, 115] on div at bounding box center [9, 122] width 19 height 225
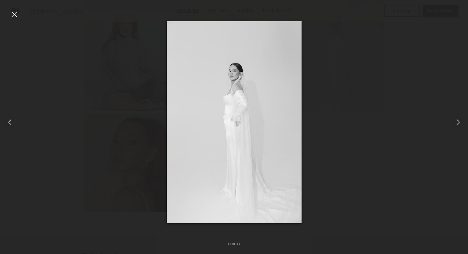
click at [12, 115] on div at bounding box center [9, 122] width 19 height 225
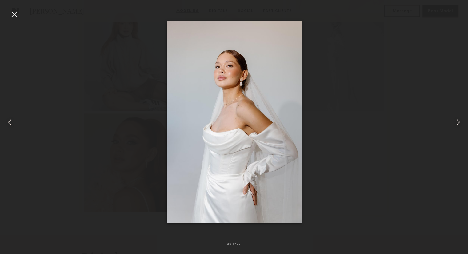
click at [12, 115] on div at bounding box center [9, 122] width 19 height 225
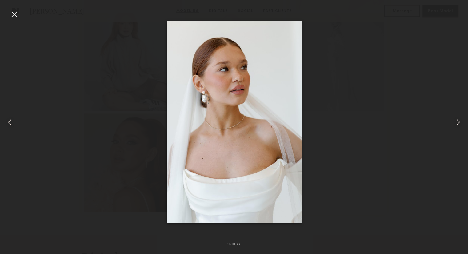
click at [12, 115] on div at bounding box center [9, 122] width 19 height 225
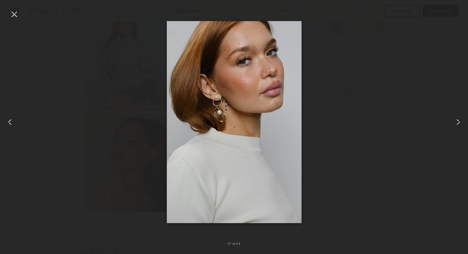
click at [12, 115] on div at bounding box center [9, 122] width 19 height 225
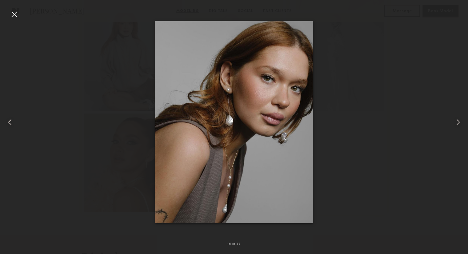
click at [12, 115] on div at bounding box center [9, 122] width 19 height 225
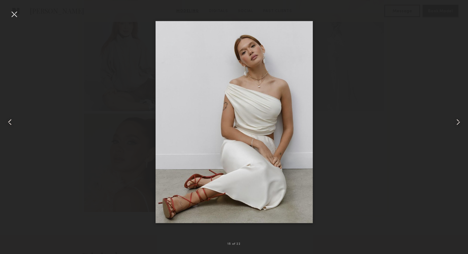
click at [12, 115] on div at bounding box center [9, 122] width 19 height 225
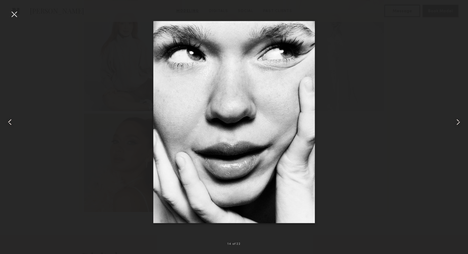
click at [12, 115] on div at bounding box center [9, 122] width 19 height 225
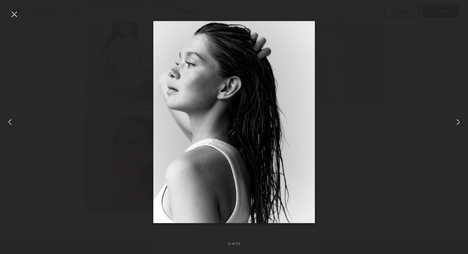
click at [12, 115] on div at bounding box center [9, 122] width 19 height 225
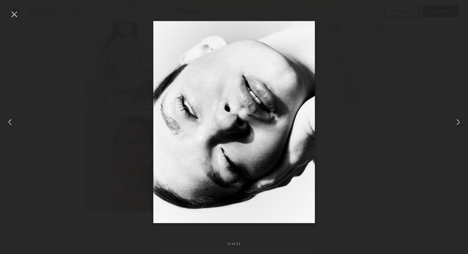
click at [12, 115] on div at bounding box center [9, 122] width 19 height 225
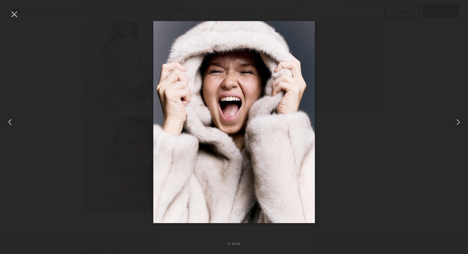
click at [12, 115] on div at bounding box center [9, 122] width 19 height 225
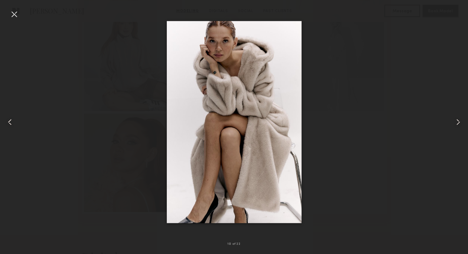
click at [12, 115] on div at bounding box center [9, 122] width 19 height 225
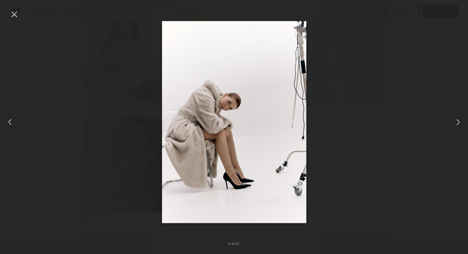
click at [12, 115] on div at bounding box center [9, 122] width 19 height 225
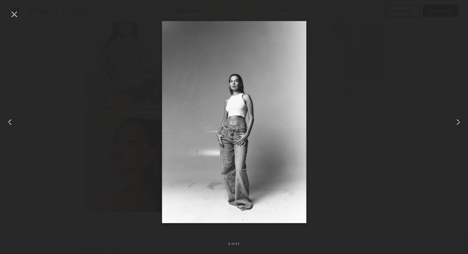
click at [12, 115] on div at bounding box center [9, 122] width 19 height 225
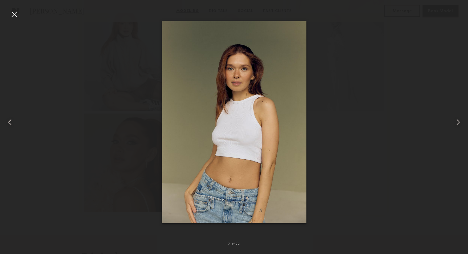
click at [10, 18] on div at bounding box center [14, 14] width 10 height 10
